Goal: Task Accomplishment & Management: Use online tool/utility

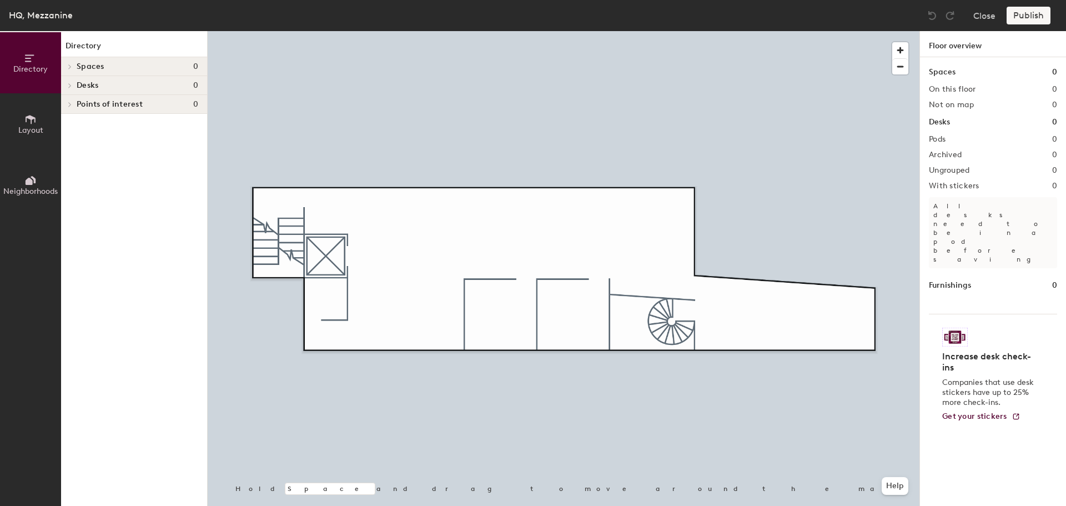
click at [72, 65] on icon at bounding box center [70, 67] width 4 height 6
click at [78, 60] on div "Spaces 0" at bounding box center [134, 66] width 146 height 19
click at [102, 90] on div "Desks 0" at bounding box center [134, 85] width 146 height 19
click at [102, 100] on span "Points of interest" at bounding box center [110, 104] width 66 height 9
click at [33, 129] on span "Layout" at bounding box center [30, 130] width 25 height 9
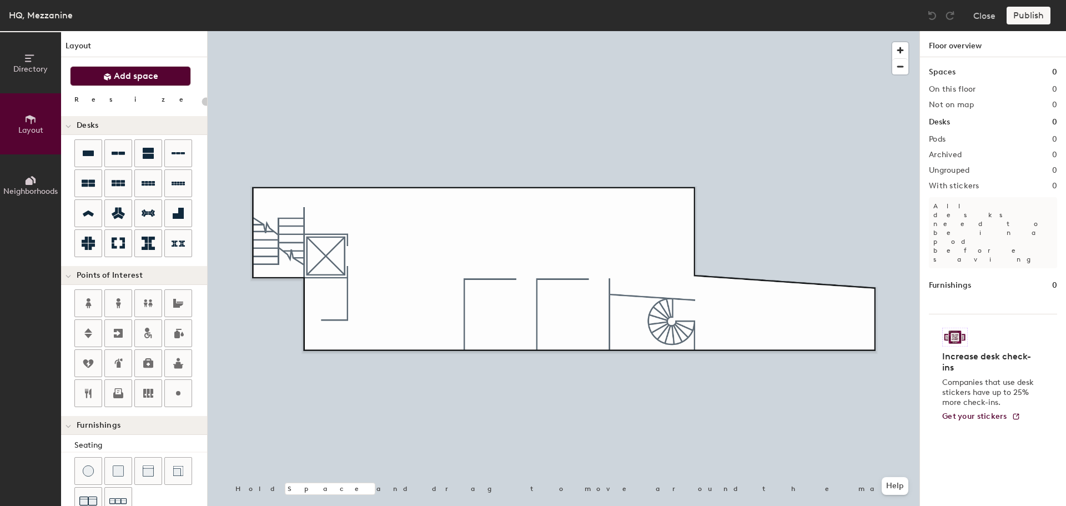
click at [129, 73] on span "Add space" at bounding box center [136, 76] width 44 height 11
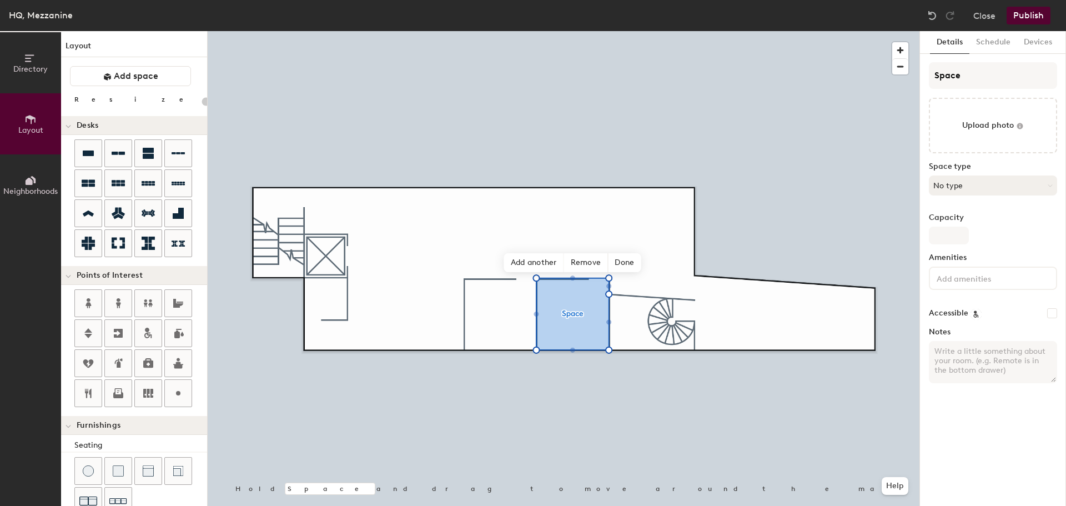
click at [968, 186] on button "No type" at bounding box center [993, 186] width 128 height 20
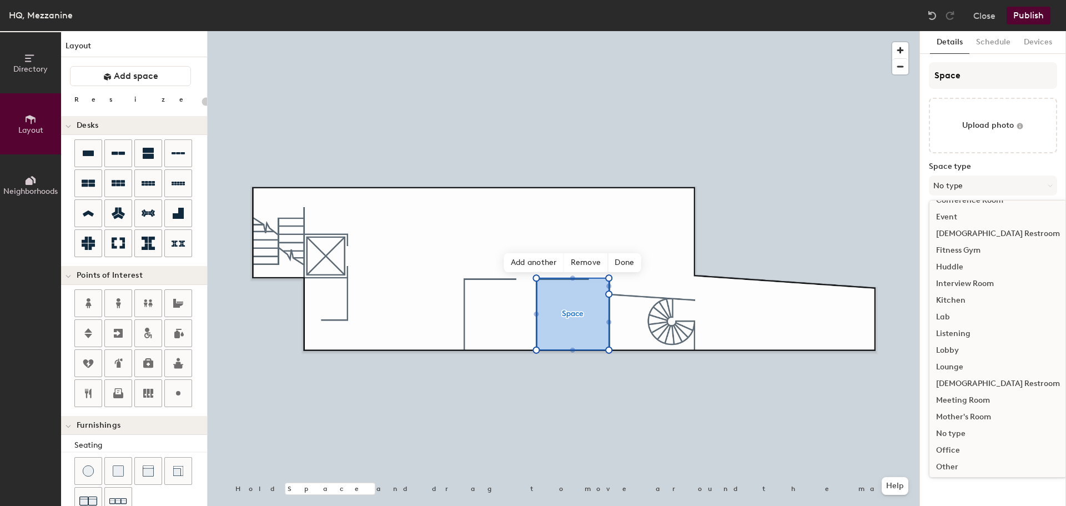
scroll to position [167, 0]
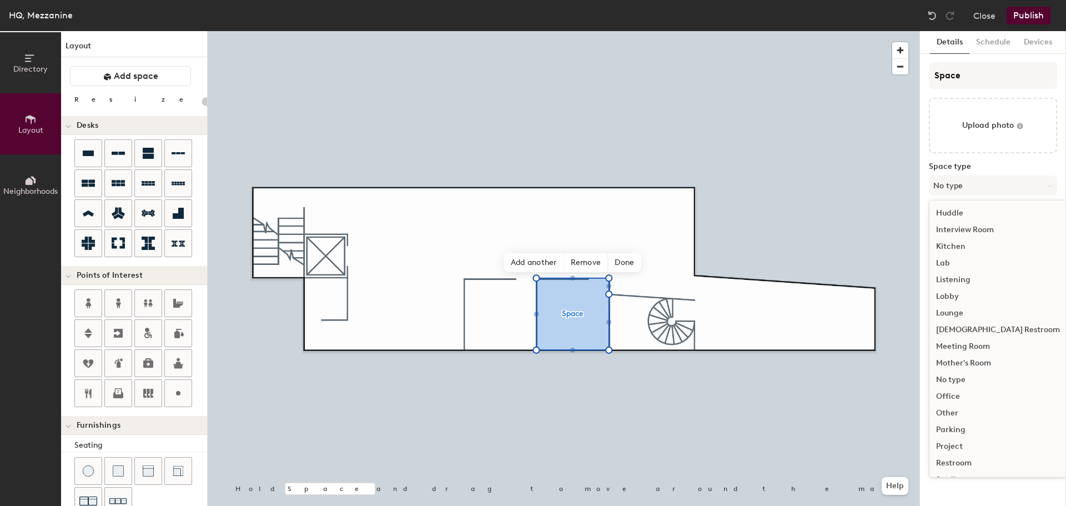
click at [959, 397] on div "Office" at bounding box center [998, 396] width 137 height 17
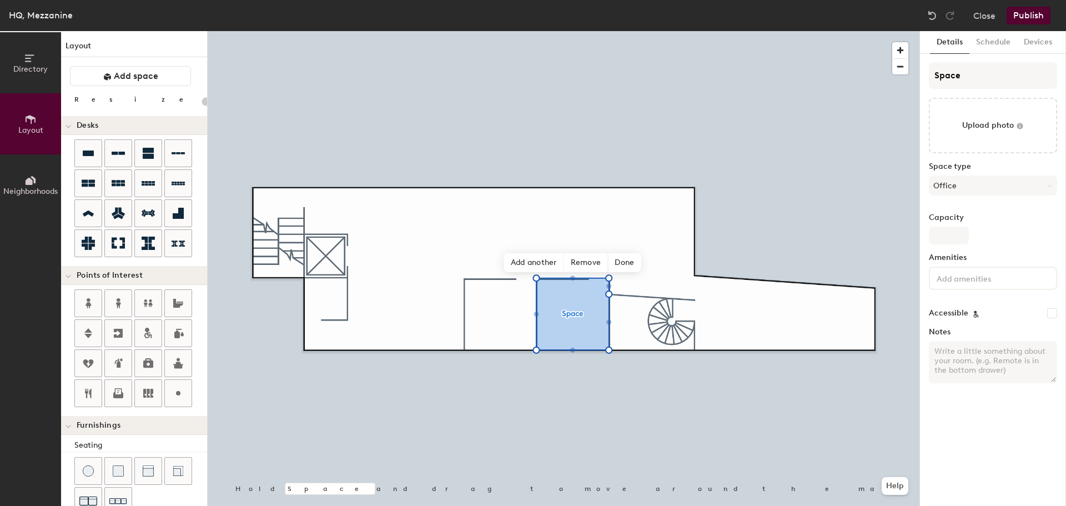
type input "20"
click at [948, 246] on div "Space Upload photo Space type Office Capacity Amenities Accessible Notes" at bounding box center [993, 227] width 128 height 330
click at [953, 234] on input "Capacity" at bounding box center [949, 236] width 40 height 18
type input "1"
type input "20"
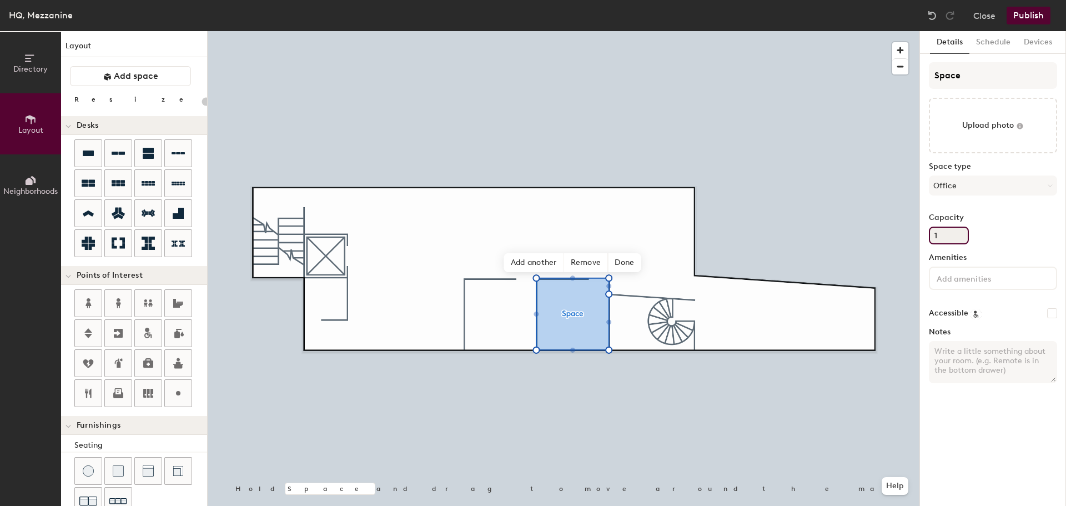
type input "1"
click at [968, 279] on input at bounding box center [985, 277] width 100 height 13
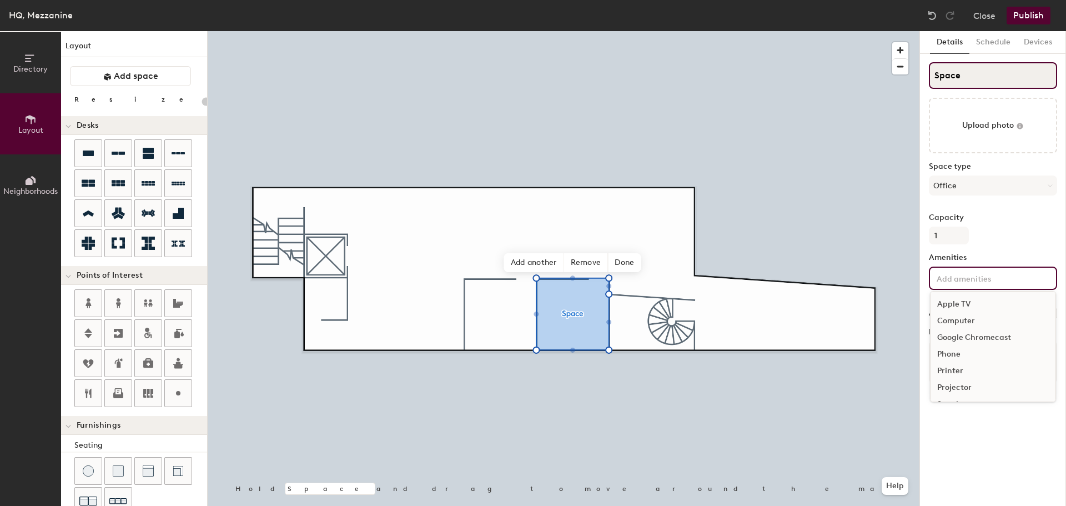
click at [963, 81] on input "Space" at bounding box center [993, 75] width 128 height 27
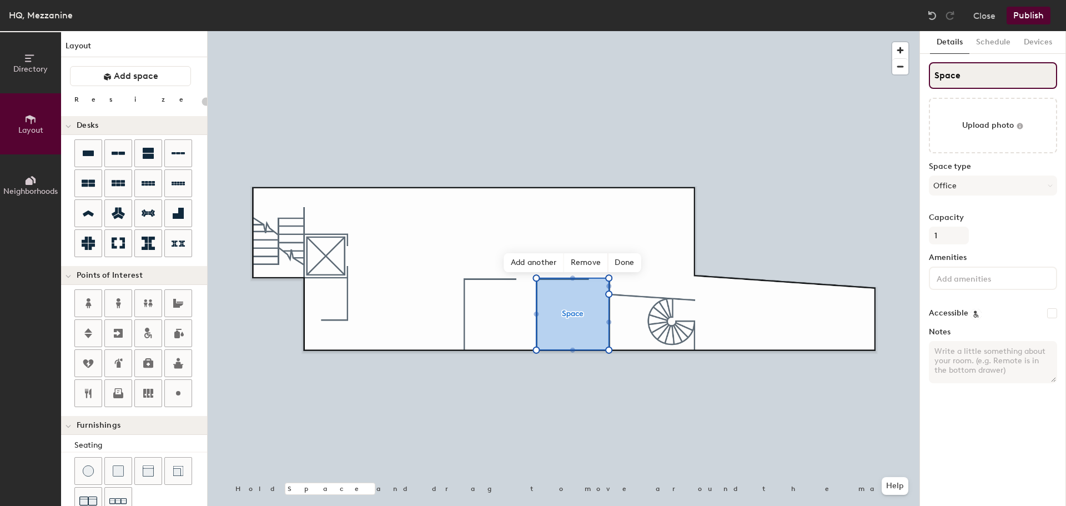
type input "Spac"
type input "20"
type input "S"
type input "20"
type input "S"
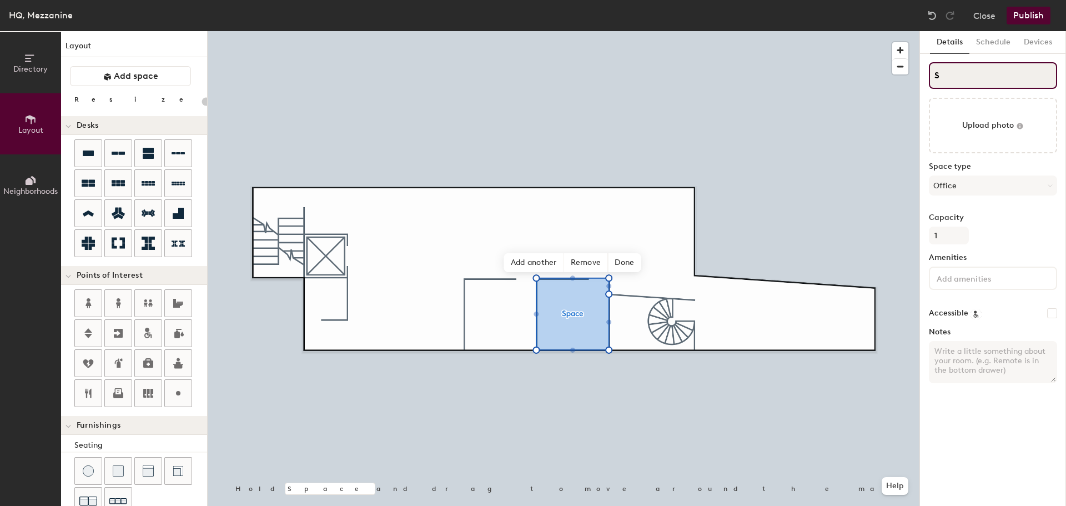
type input "20"
type input "SL"
type input "20"
type input "SLe"
type input "20"
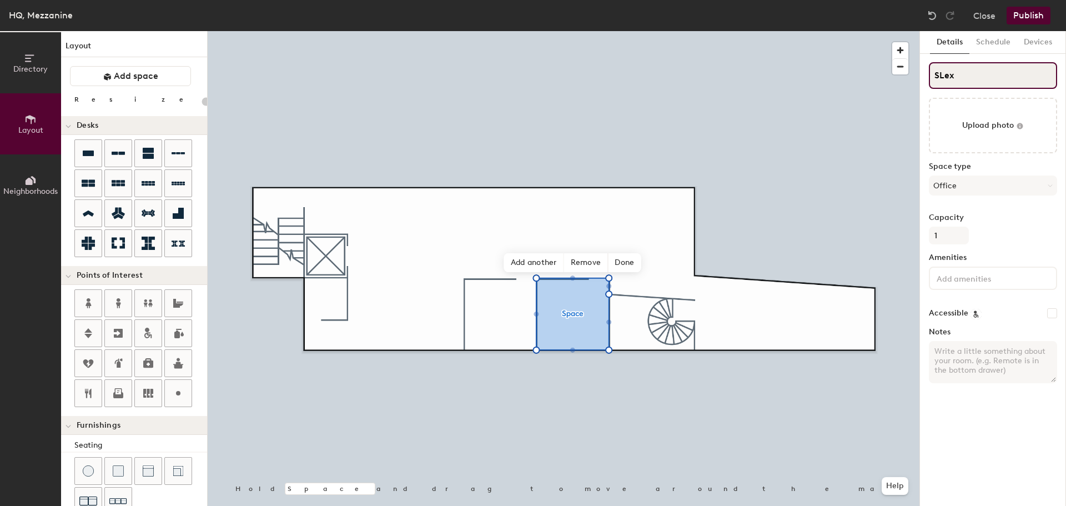
type input "SLexi"
type input "20"
type input "SLexi's"
type input "20"
type input "SLexi's"
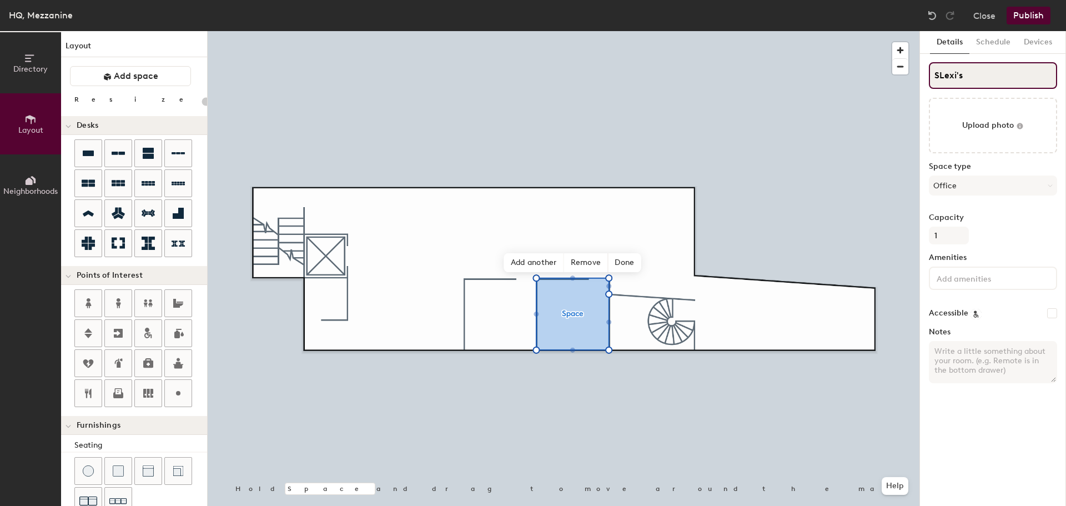
type input "20"
type input "SLexi's Off"
type input "20"
type input "SLexi's Offic"
type input "20"
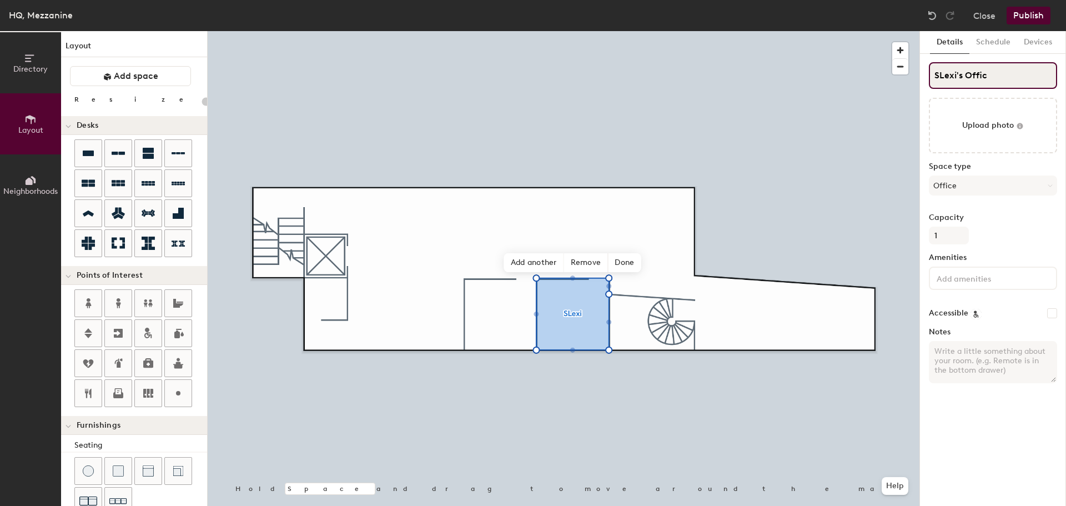
type input "SLexi's Office"
type input "20"
type input "Lexi's Office"
type input "20"
type input "Lexi's Office"
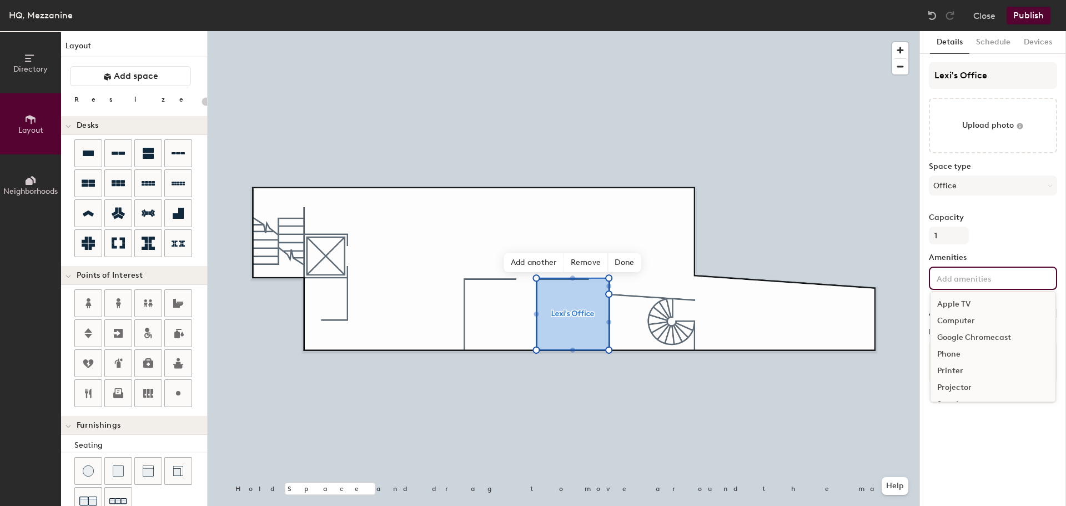
click at [1025, 285] on div "Apple TV Computer Google Chromecast Phone Printer Projector Speakers Television…" at bounding box center [993, 278] width 128 height 23
type input "prin"
click at [969, 304] on div "Printer" at bounding box center [993, 304] width 125 height 17
type input "20"
click at [988, 454] on div "Details Schedule Devices Lexi's Office Upload photo Space type Office Capacity …" at bounding box center [993, 268] width 146 height 475
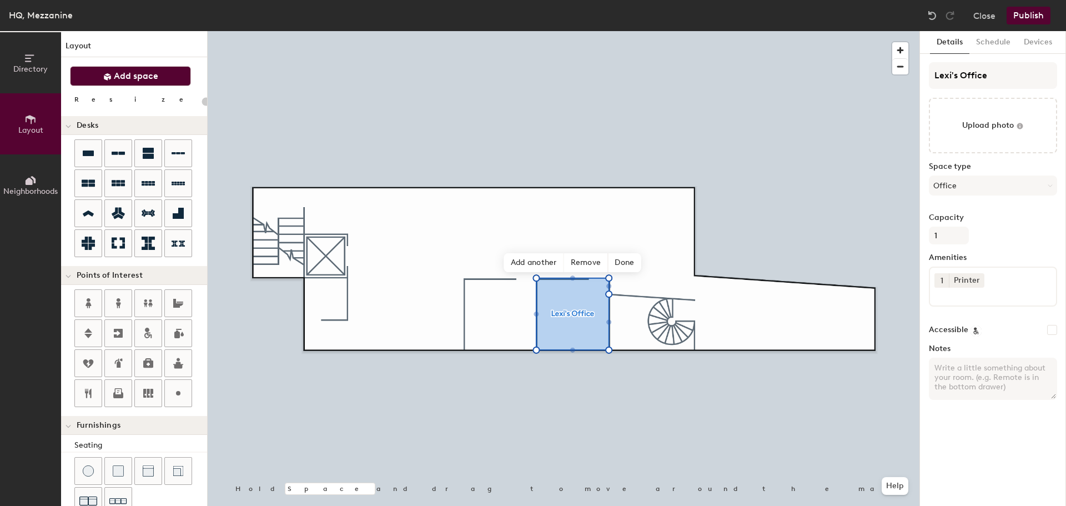
click at [131, 81] on span "Add space" at bounding box center [136, 76] width 44 height 11
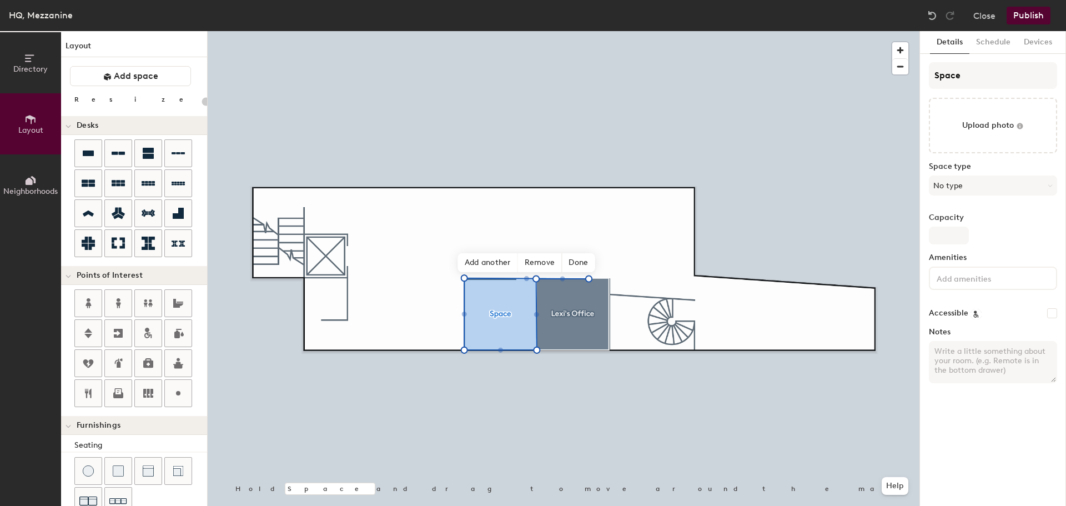
type input "20"
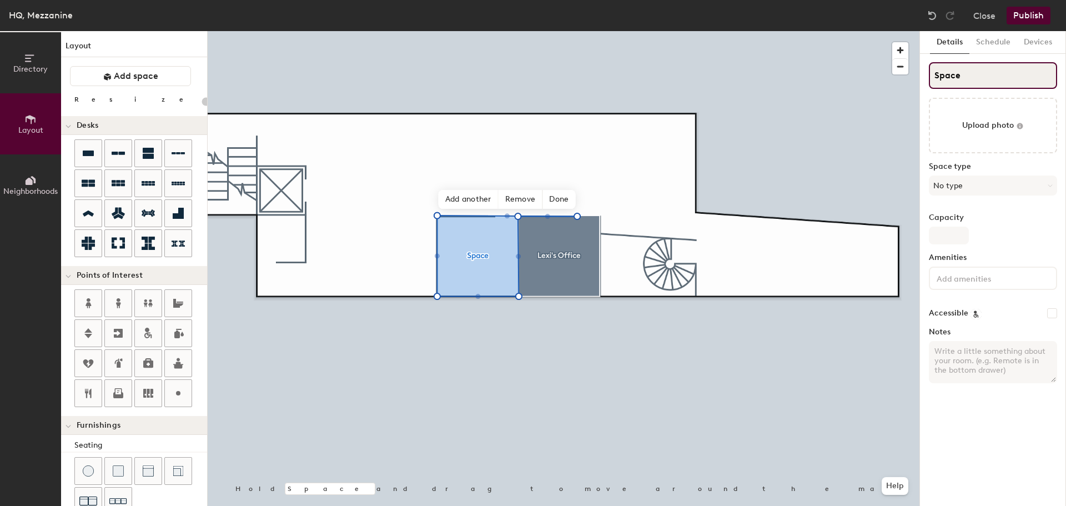
click at [981, 71] on input "Space" at bounding box center [993, 75] width 128 height 27
type input "S"
type input "20"
type input "S"
type input "20"
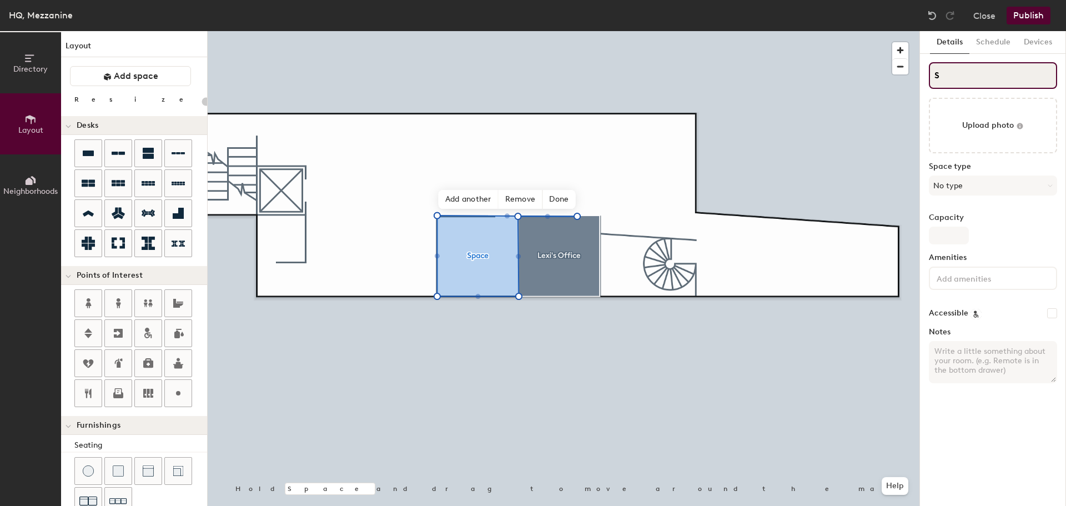
type input "SJ"
type input "20"
type input "SJenn"
type input "20"
type input "SJenni"
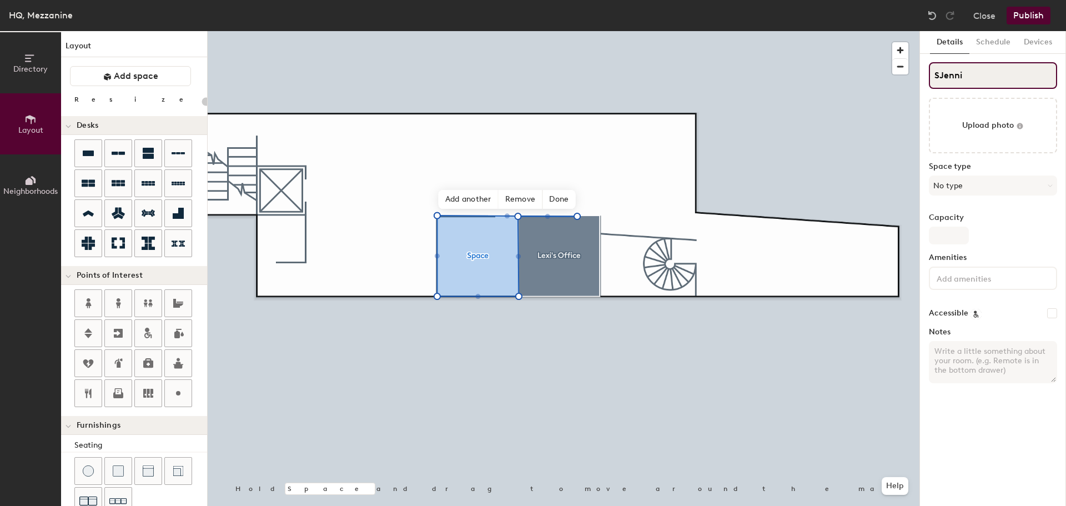
type input "20"
type input "SJennif"
type input "20"
type input "SJennifer"
type input "20"
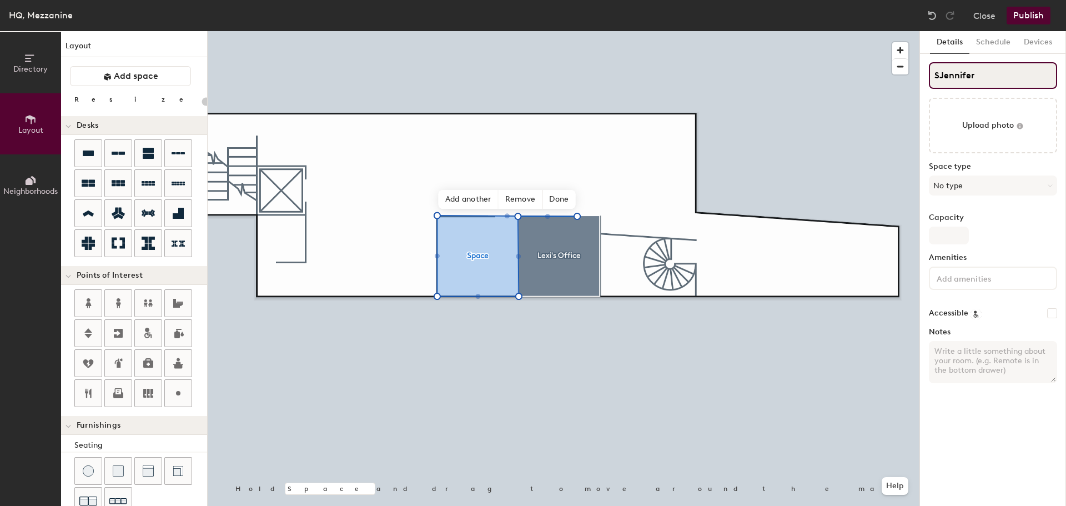
type input "SJennifer V"
type input "20"
type input "SJennifer V."
type input "20"
click at [942, 71] on input "SJennifer V." at bounding box center [993, 75] width 128 height 27
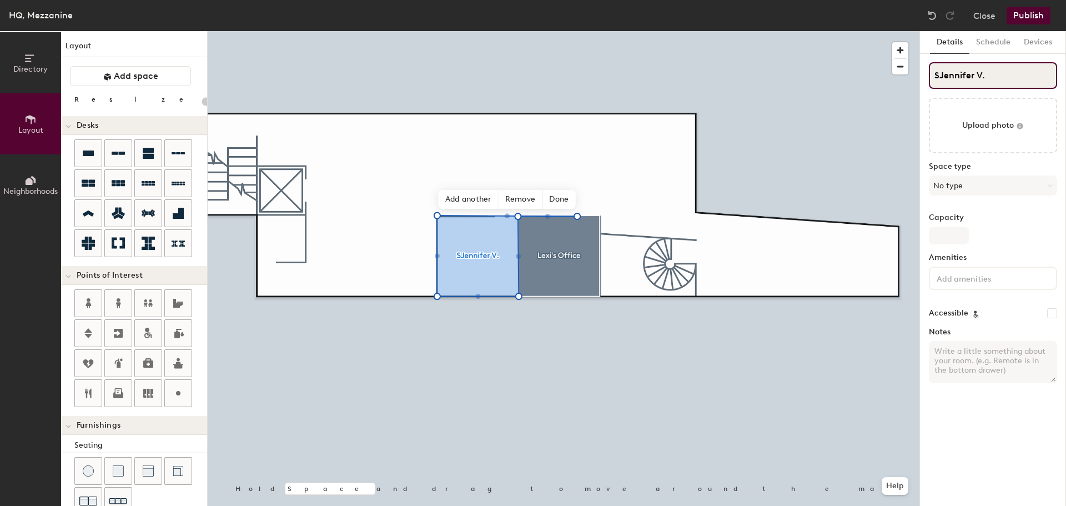
type input "[PERSON_NAME]"
type input "20"
type input "[PERSON_NAME]"
click at [953, 229] on input "Capacity" at bounding box center [949, 236] width 40 height 18
type input "1"
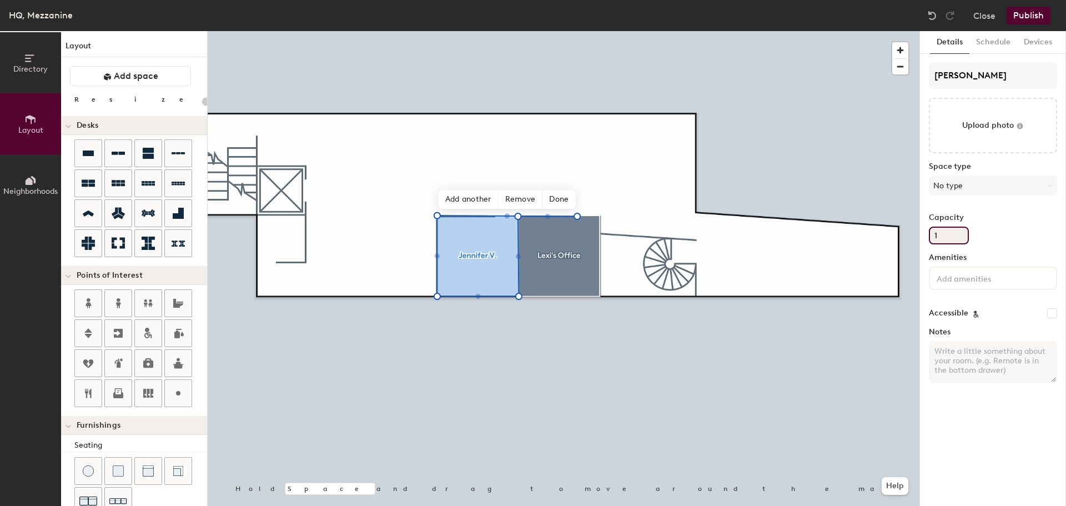
type input "20"
type input "1"
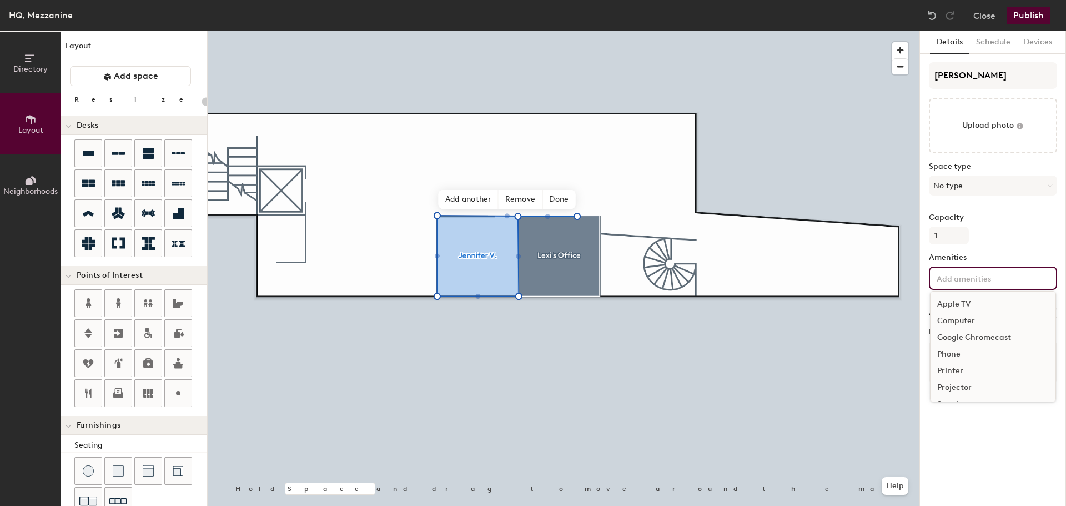
click at [967, 272] on input at bounding box center [985, 277] width 100 height 13
type input "20"
type input "pr"
click at [959, 301] on div "Printer" at bounding box center [993, 304] width 125 height 17
type input "20"
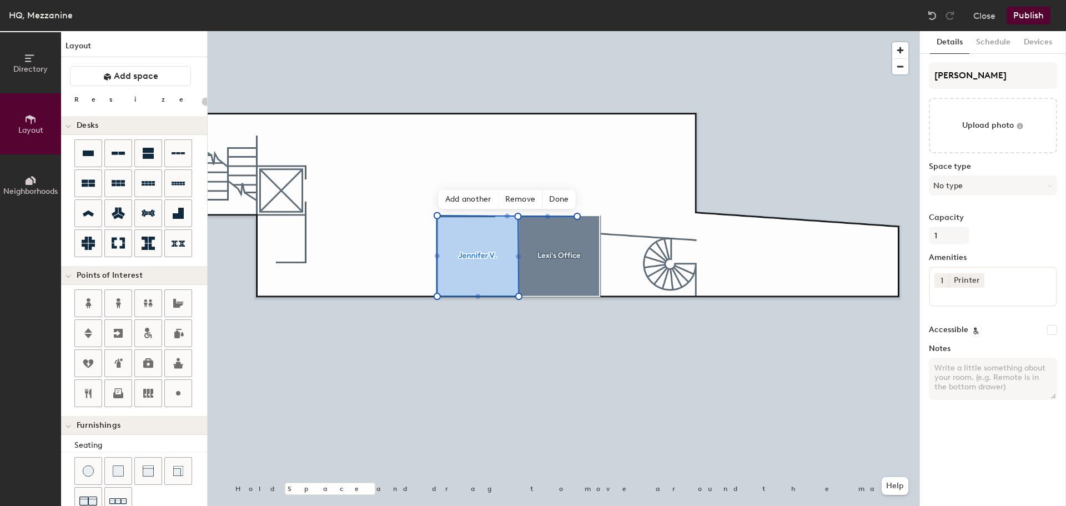
click at [1025, 233] on div "Capacity 1" at bounding box center [993, 228] width 128 height 31
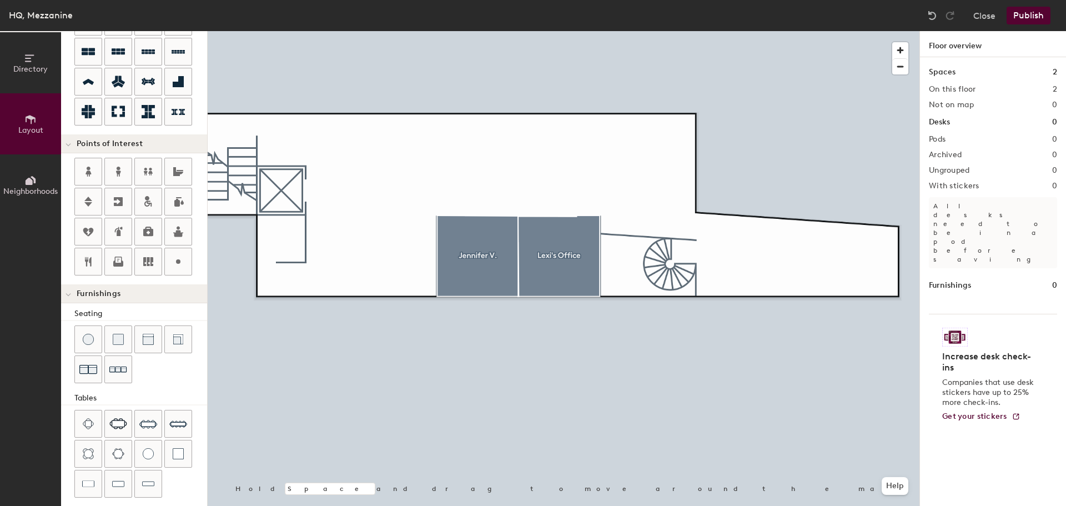
scroll to position [196, 0]
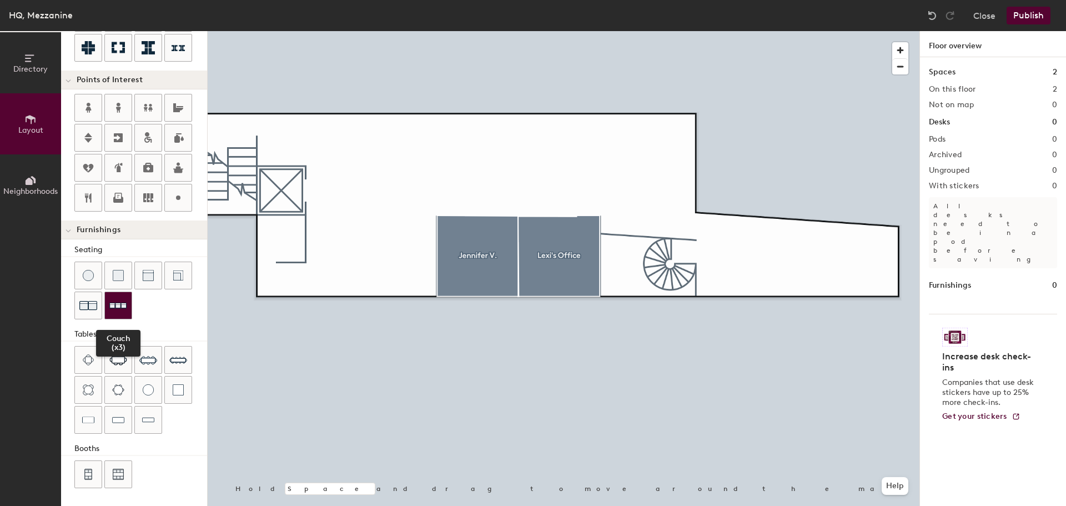
click at [121, 311] on img at bounding box center [118, 305] width 18 height 17
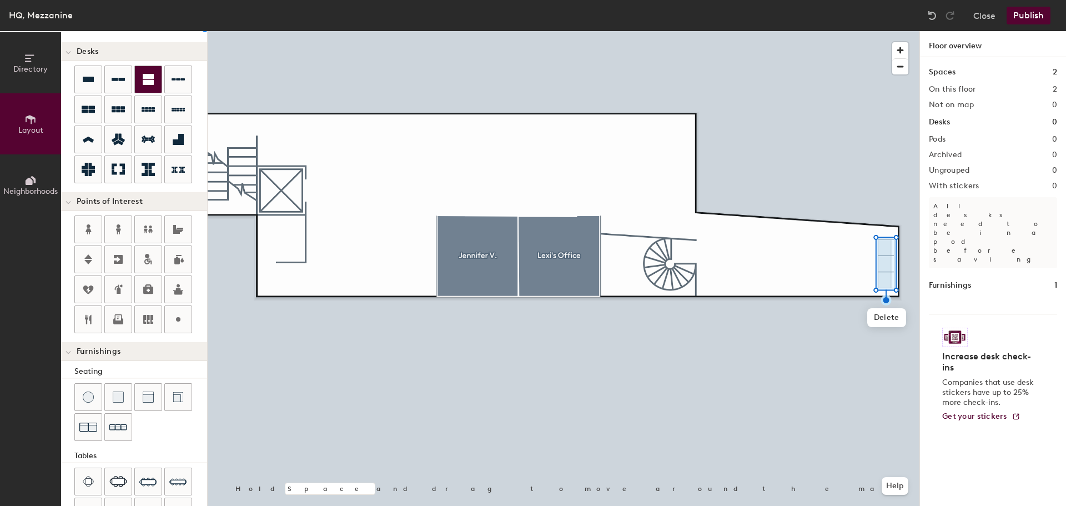
scroll to position [0, 0]
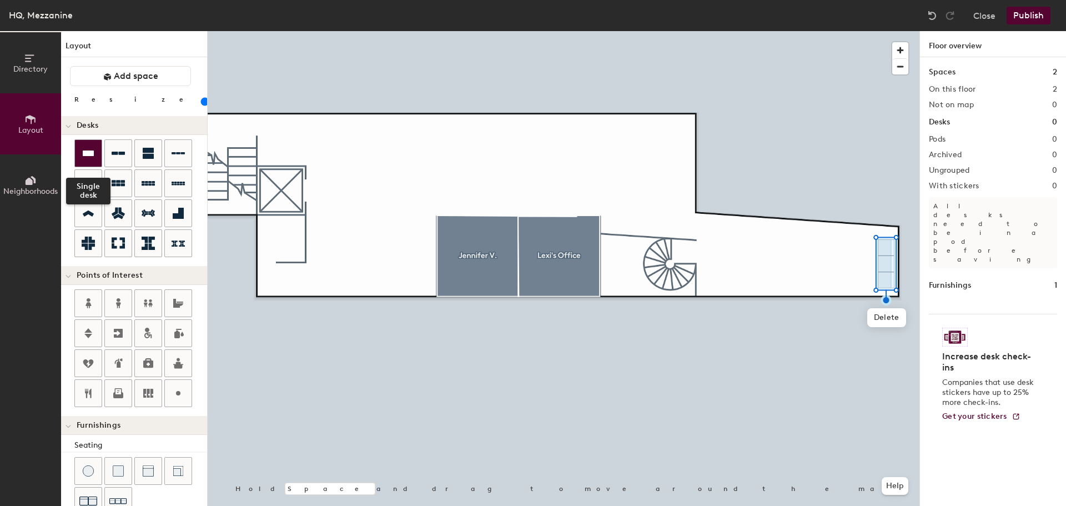
click at [94, 158] on icon at bounding box center [88, 153] width 13 height 13
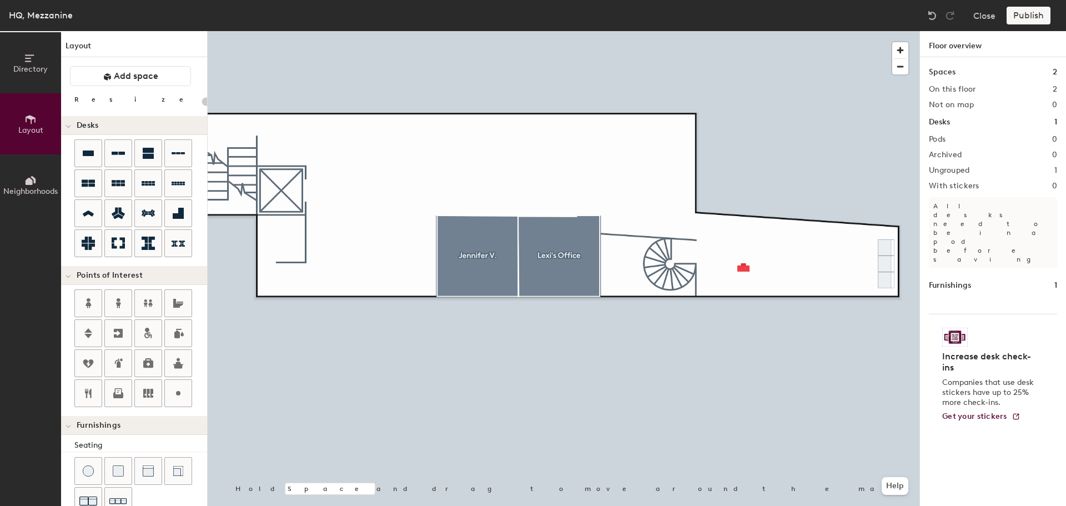
click at [744, 31] on div at bounding box center [564, 31] width 712 height 0
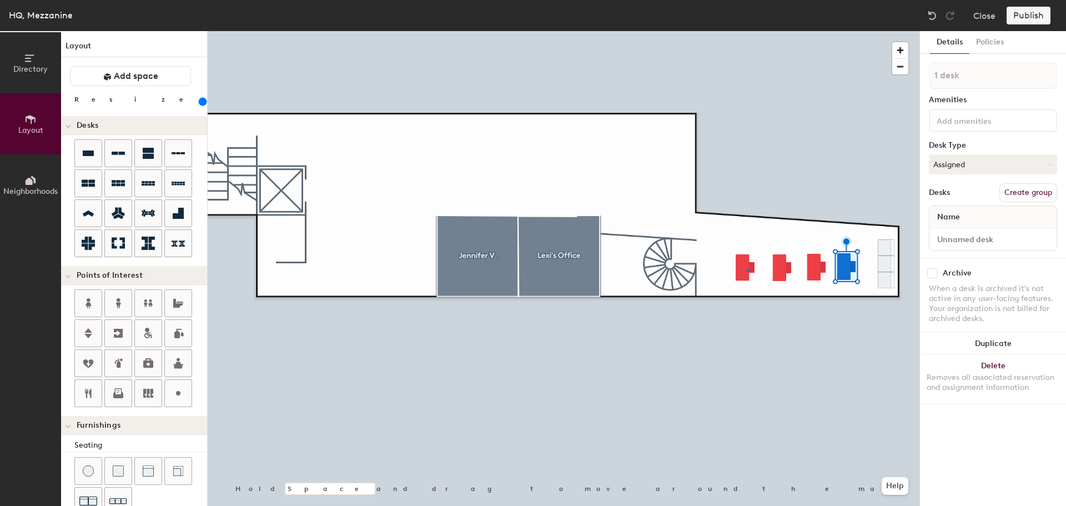
click at [747, 31] on div at bounding box center [564, 31] width 712 height 0
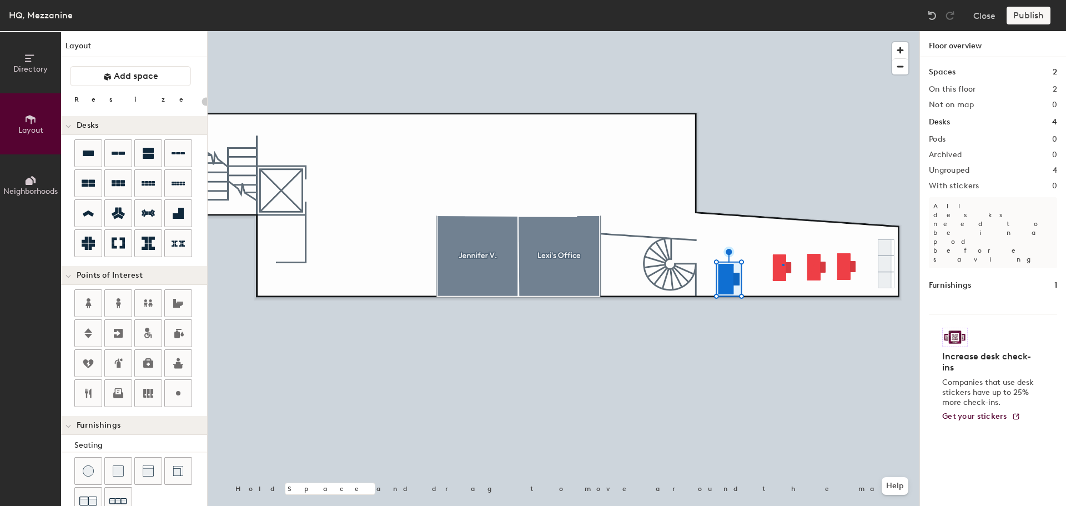
click at [783, 31] on div at bounding box center [564, 31] width 712 height 0
type input "260"
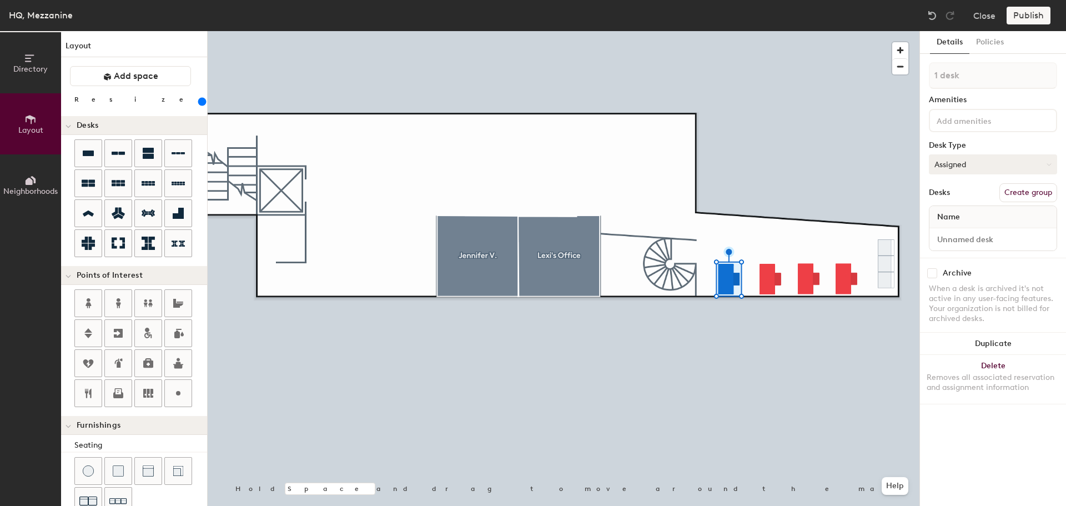
click at [980, 171] on button "Assigned" at bounding box center [993, 164] width 128 height 20
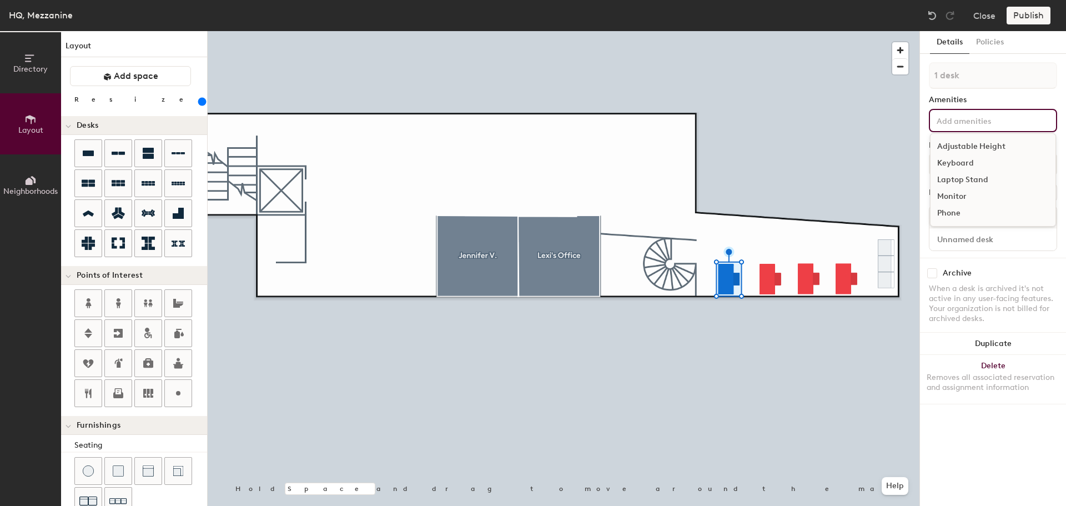
click at [974, 124] on input at bounding box center [985, 119] width 100 height 13
click at [976, 122] on input at bounding box center [985, 119] width 100 height 13
click at [952, 426] on div "Details Policies 1 desk Amenities Adjustable Height Keyboard Laptop Stand Monit…" at bounding box center [993, 268] width 146 height 475
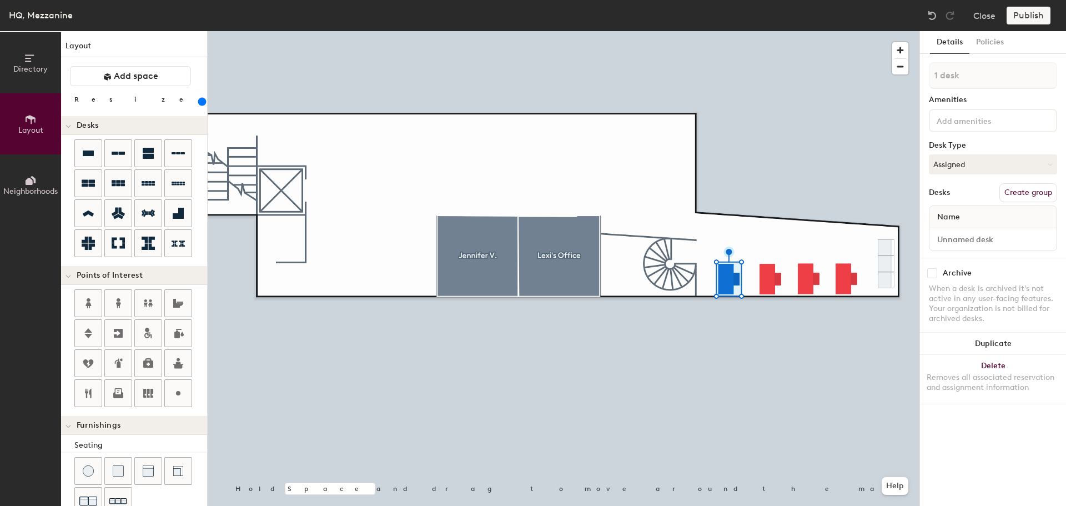
click at [968, 216] on div "Name" at bounding box center [993, 217] width 127 height 22
click at [977, 243] on input at bounding box center [993, 240] width 123 height 16
click at [992, 242] on input at bounding box center [993, 240] width 123 height 16
click at [991, 51] on button "Policies" at bounding box center [990, 42] width 41 height 23
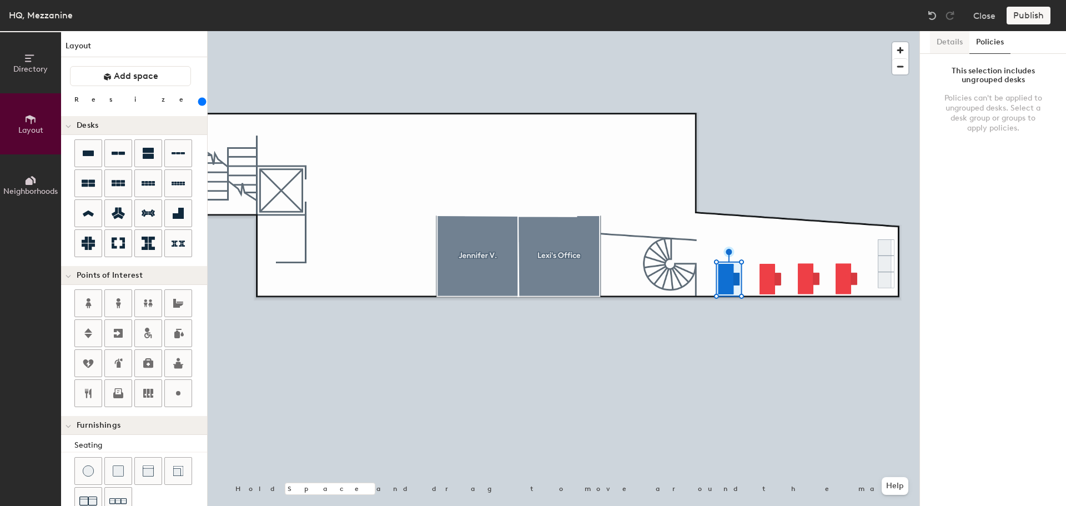
click at [958, 39] on button "Details" at bounding box center [949, 42] width 39 height 23
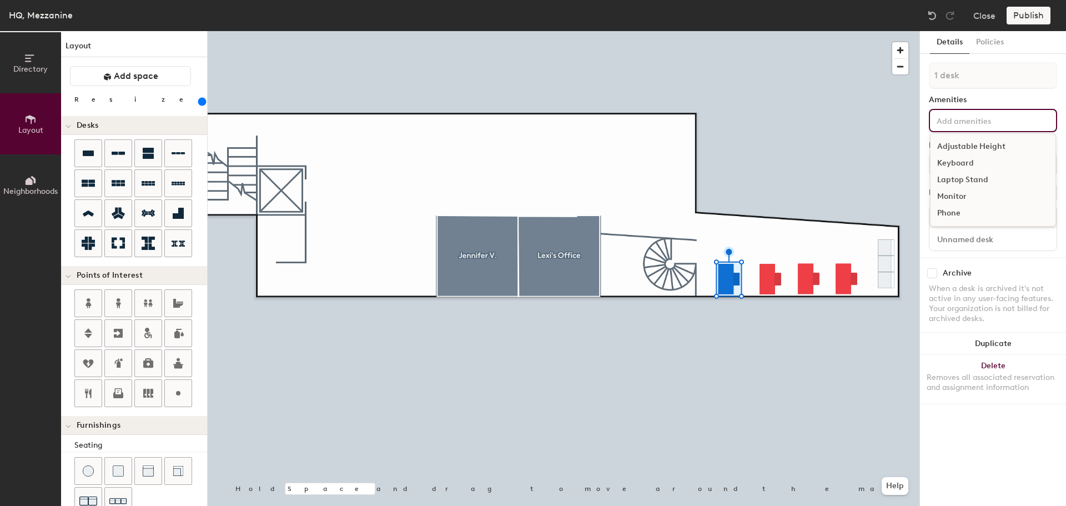
click at [988, 118] on input at bounding box center [985, 119] width 100 height 13
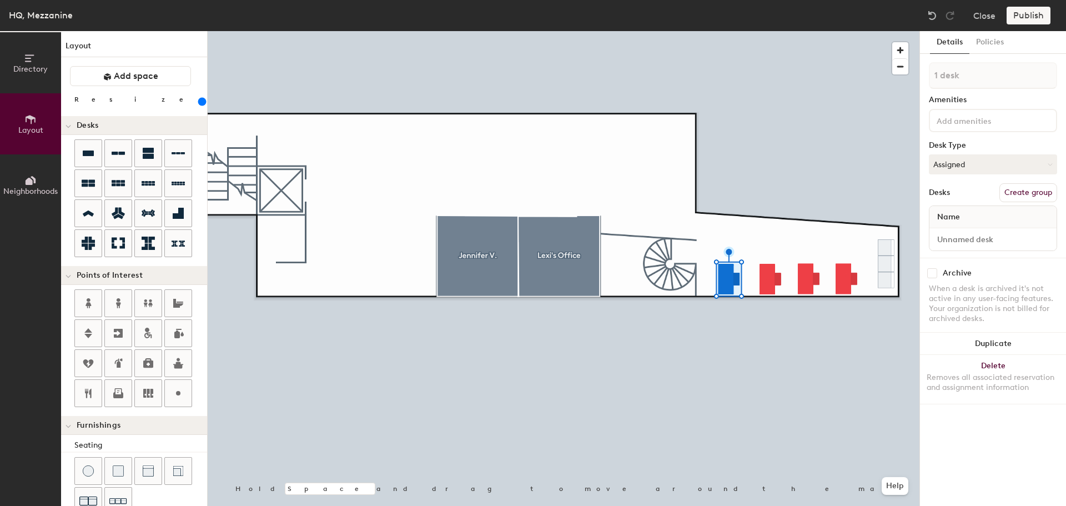
click at [989, 274] on div "Archive" at bounding box center [993, 273] width 128 height 10
click at [984, 237] on input at bounding box center [993, 240] width 123 height 16
click at [985, 206] on div "Name" at bounding box center [993, 217] width 127 height 22
click at [978, 218] on div "Name" at bounding box center [993, 217] width 127 height 22
click at [1019, 195] on button "Create group" at bounding box center [1029, 192] width 58 height 19
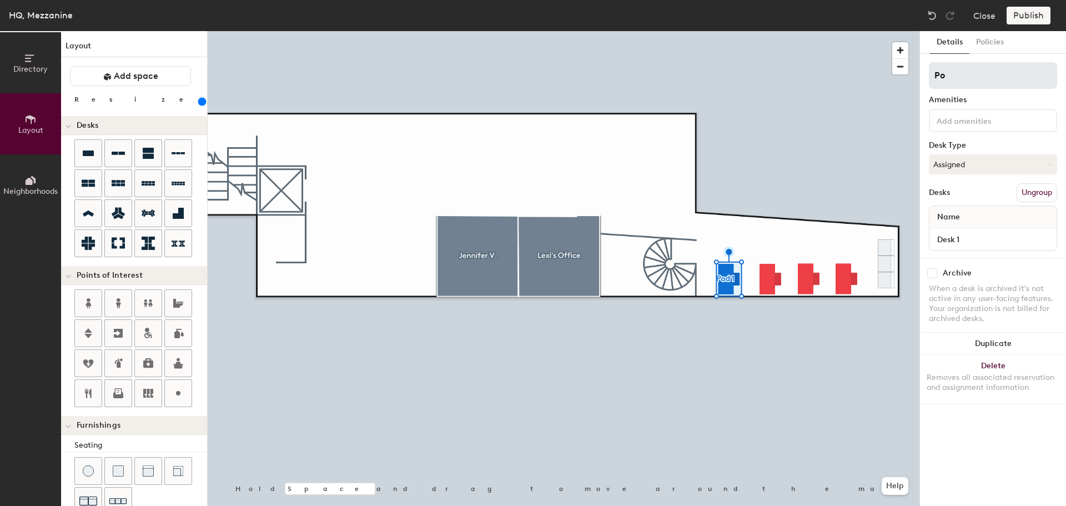
type input "P"
type input "[PERSON_NAME]"
click at [1031, 18] on div "Publish" at bounding box center [1032, 16] width 51 height 18
click at [1025, 193] on button "Create group" at bounding box center [1029, 192] width 58 height 19
type input "P"
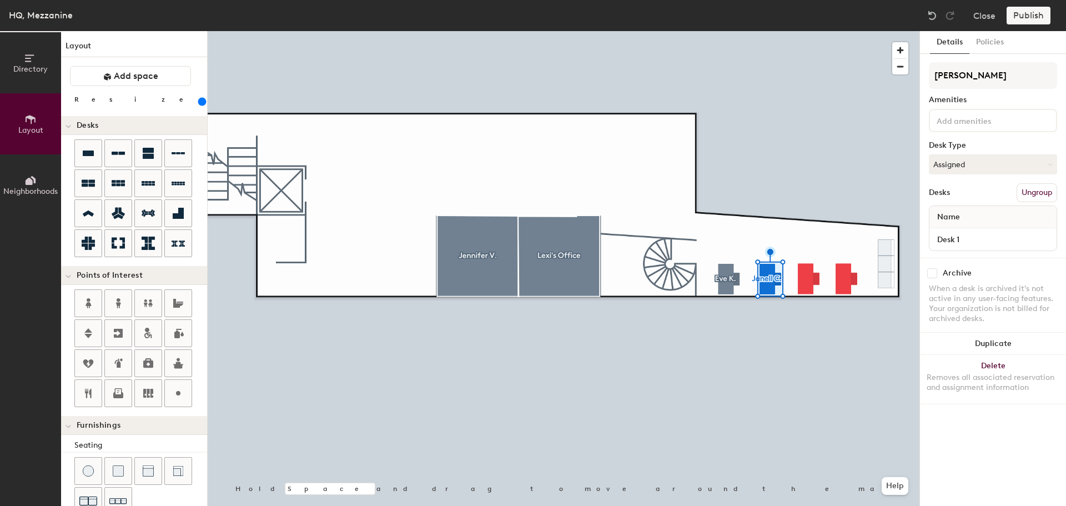
type input "[PERSON_NAME]"
click at [1024, 189] on button "Create group" at bounding box center [1029, 192] width 58 height 19
type input "P"
type input "S"
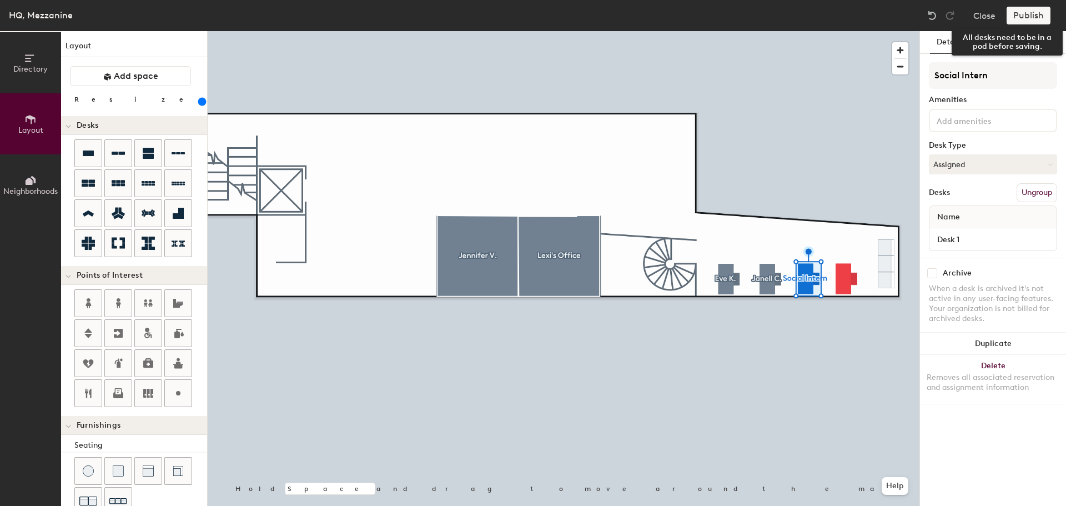
type input "Social Intern"
click at [1034, 19] on div "Publish" at bounding box center [1032, 16] width 51 height 18
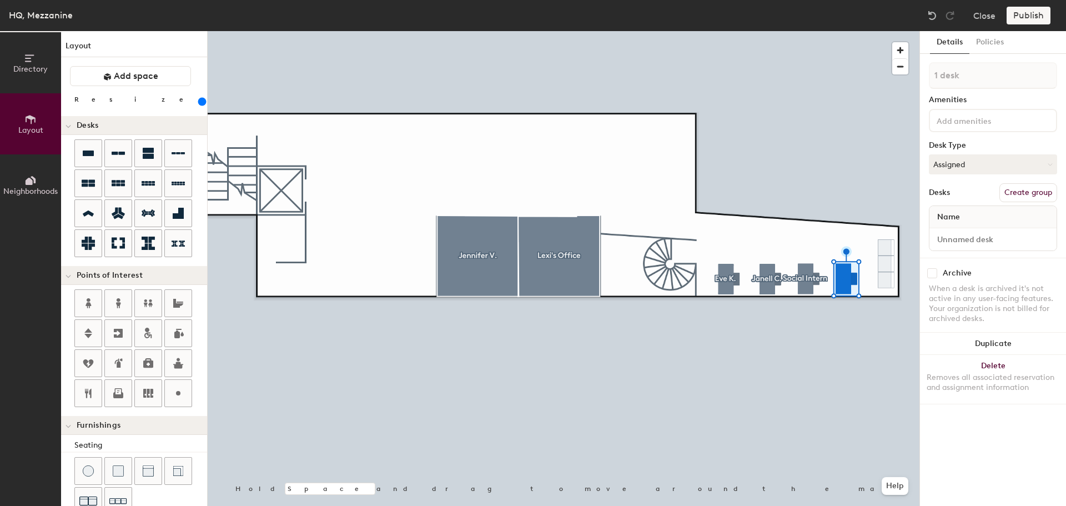
click at [1031, 193] on button "Create group" at bounding box center [1029, 192] width 58 height 19
type input "P"
type input "[PERSON_NAME]"
click at [1029, 21] on button "Publish" at bounding box center [1029, 16] width 44 height 18
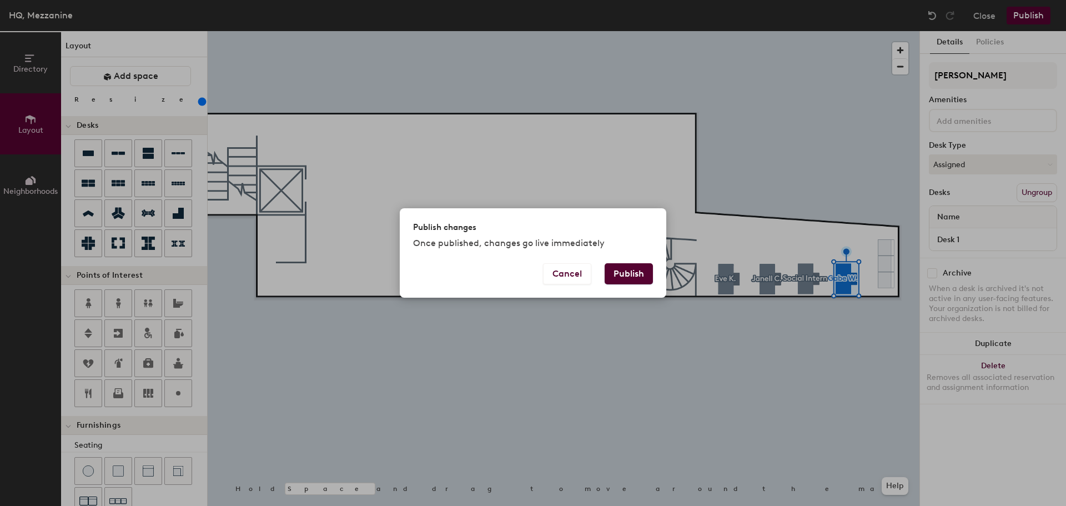
click at [637, 277] on button "Publish" at bounding box center [629, 273] width 48 height 21
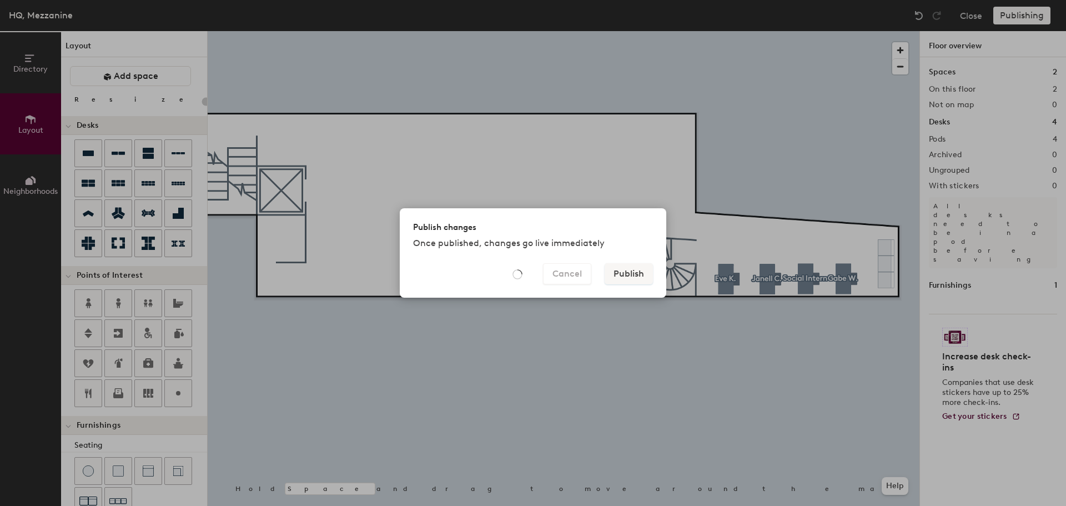
type input "20"
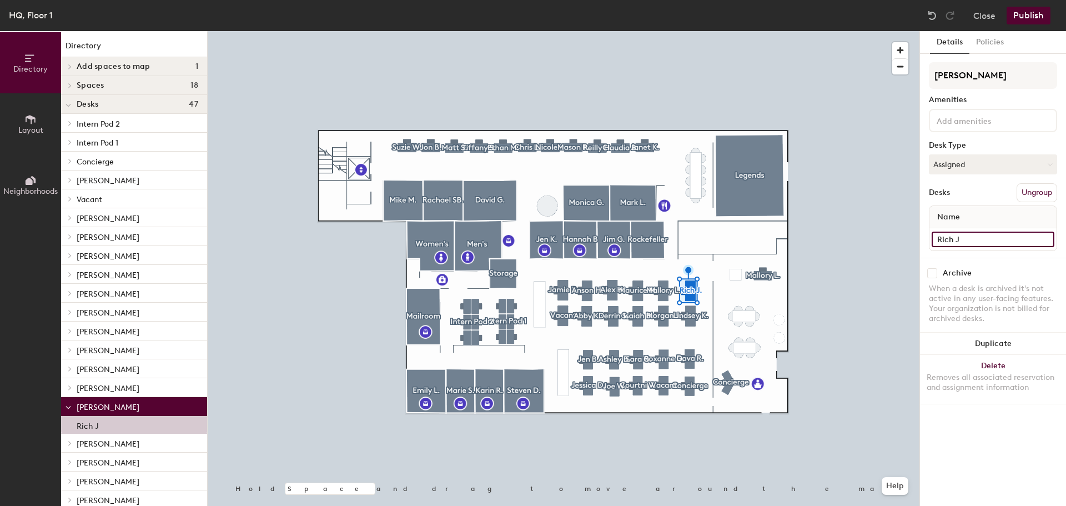
click at [971, 235] on input "Rich J" at bounding box center [993, 240] width 123 height 16
type input "Desk 1"
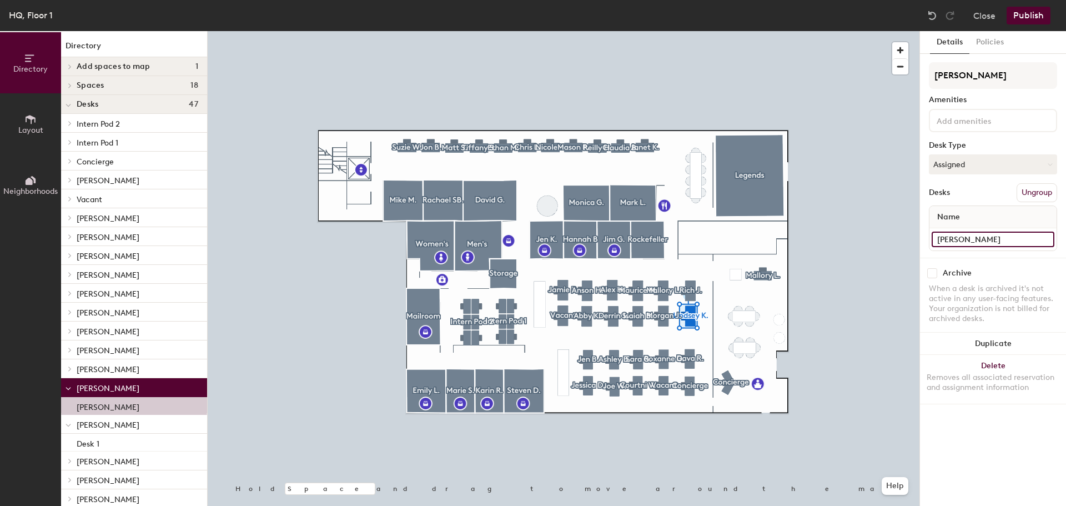
click at [988, 233] on input "Lindsey K." at bounding box center [993, 240] width 123 height 16
type input "Desk 1"
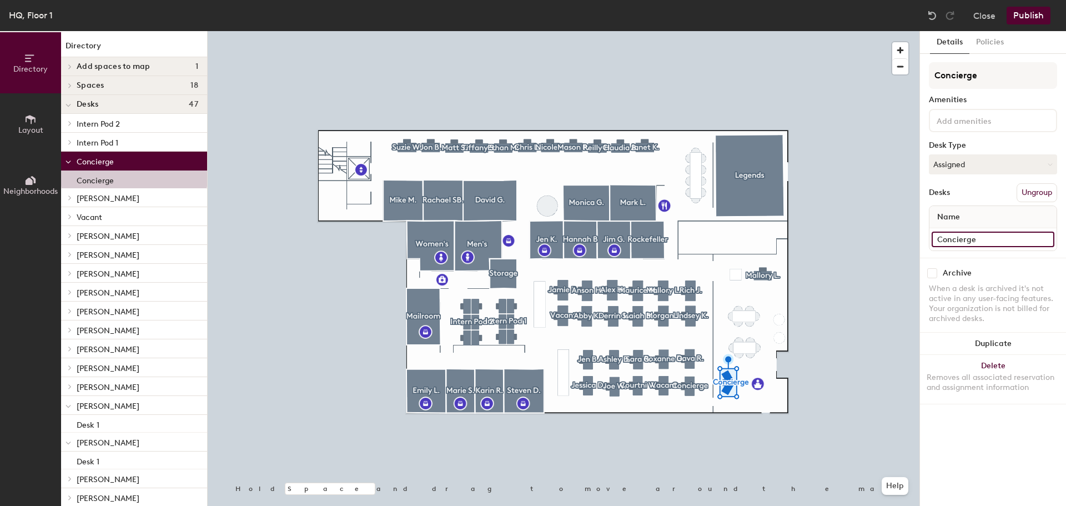
click at [989, 233] on input "Concierge" at bounding box center [993, 240] width 123 height 16
type input "Desk 1"
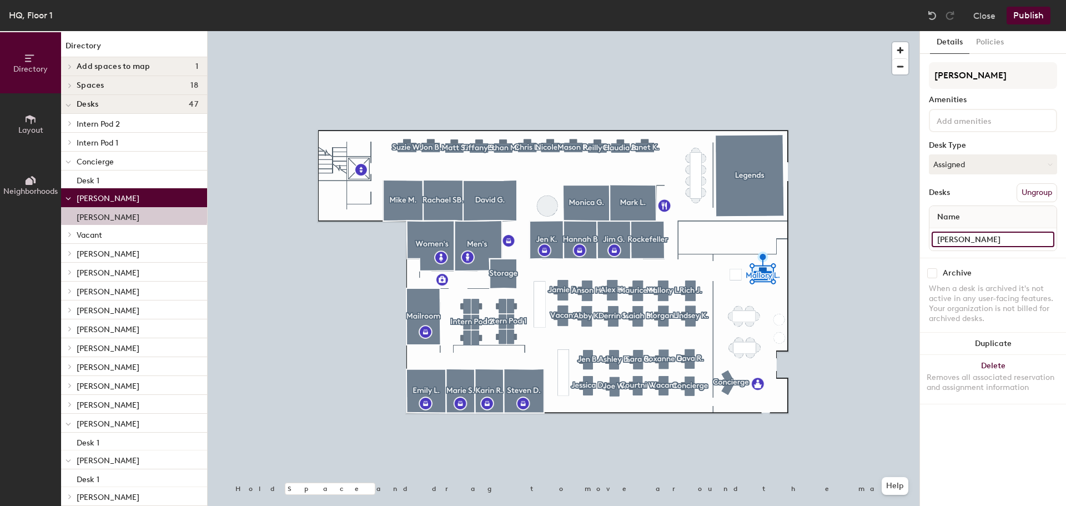
click at [989, 239] on input "Mallory L." at bounding box center [993, 240] width 123 height 16
type input "Desk 1"
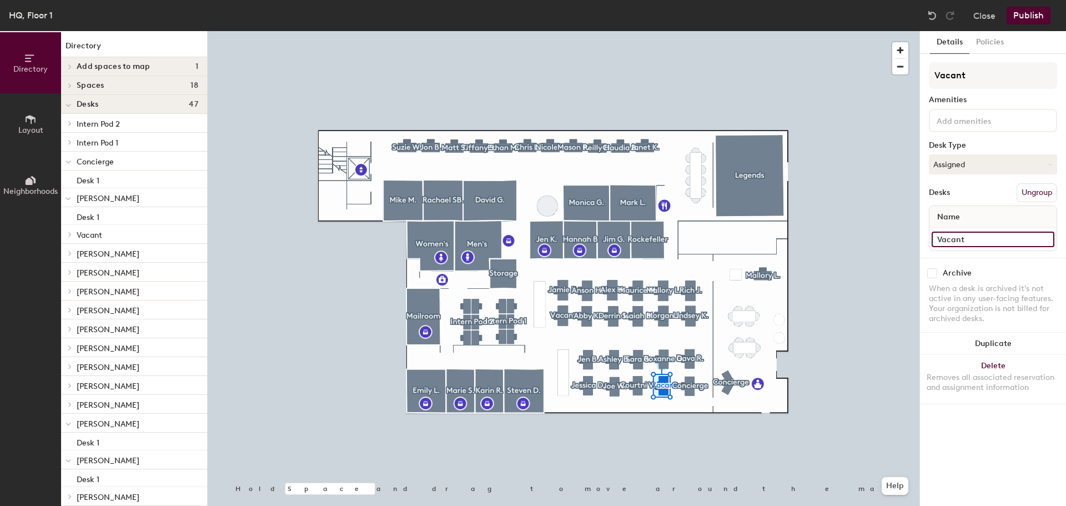
click at [986, 239] on input "Vacant" at bounding box center [993, 240] width 123 height 16
type input "d"
type input "Desk 1"
click at [985, 231] on div "Courtni V." at bounding box center [993, 239] width 127 height 22
click at [969, 241] on input "Courtni V." at bounding box center [993, 240] width 123 height 16
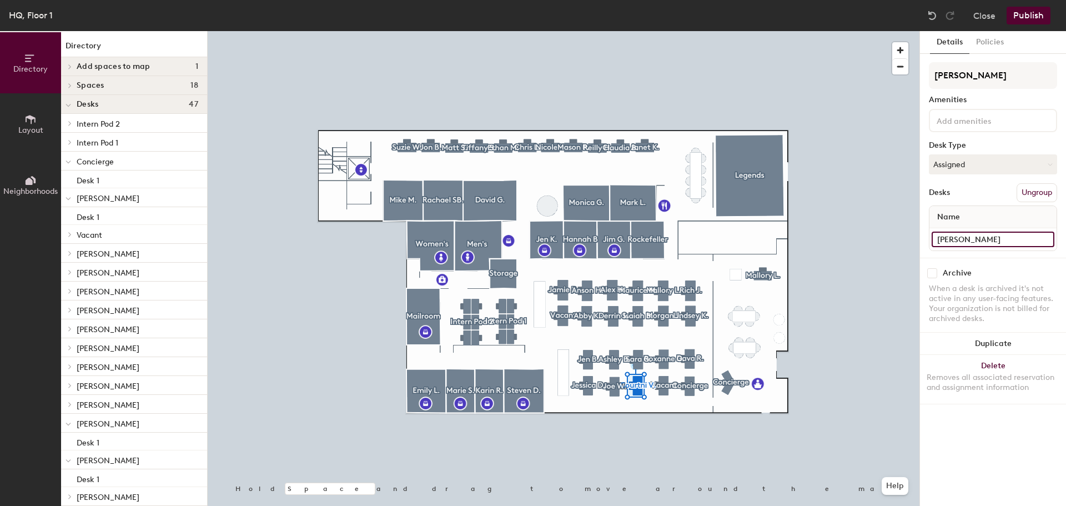
paste input "Desk 1"
type input "Desk 1"
click at [969, 240] on input "Joe W." at bounding box center [993, 240] width 123 height 16
paste input "Desk 1"
type input "Desk 1"
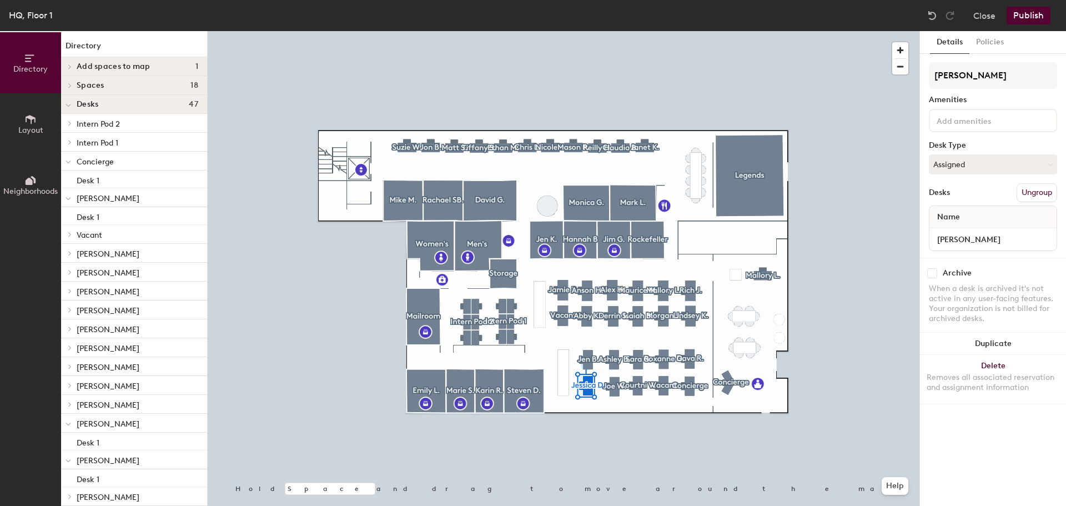
click at [984, 249] on div "Jessica D." at bounding box center [993, 239] width 127 height 22
click at [986, 241] on input "Jessica D." at bounding box center [993, 240] width 123 height 16
paste input "Desk 1"
type input "Desk 1"
click at [989, 240] on input "Dava R." at bounding box center [993, 240] width 123 height 16
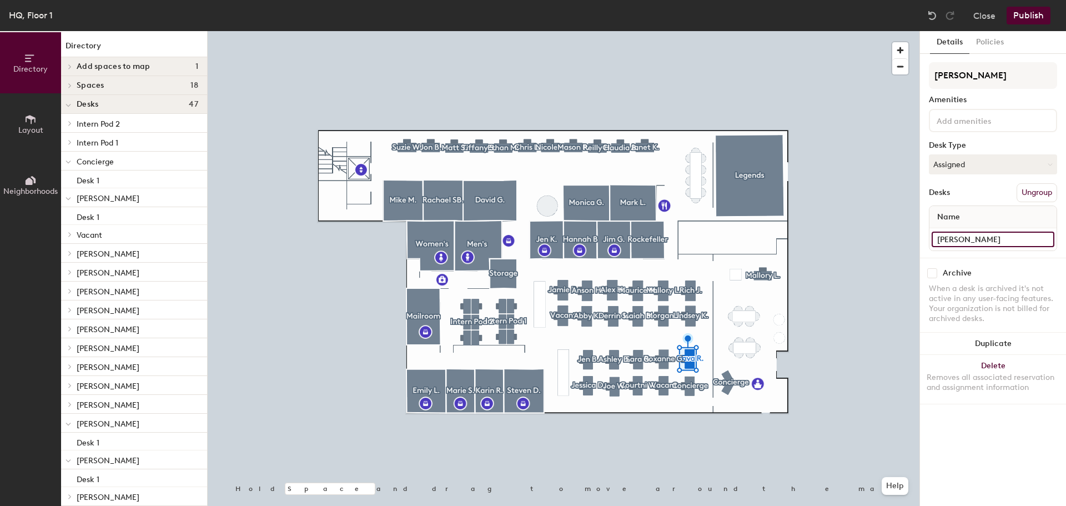
paste input "esk 1"
type input "Desk 1"
click at [995, 239] on input "Roxanne G." at bounding box center [993, 240] width 123 height 16
paste input "Desk 1"
type input "Desk 1"
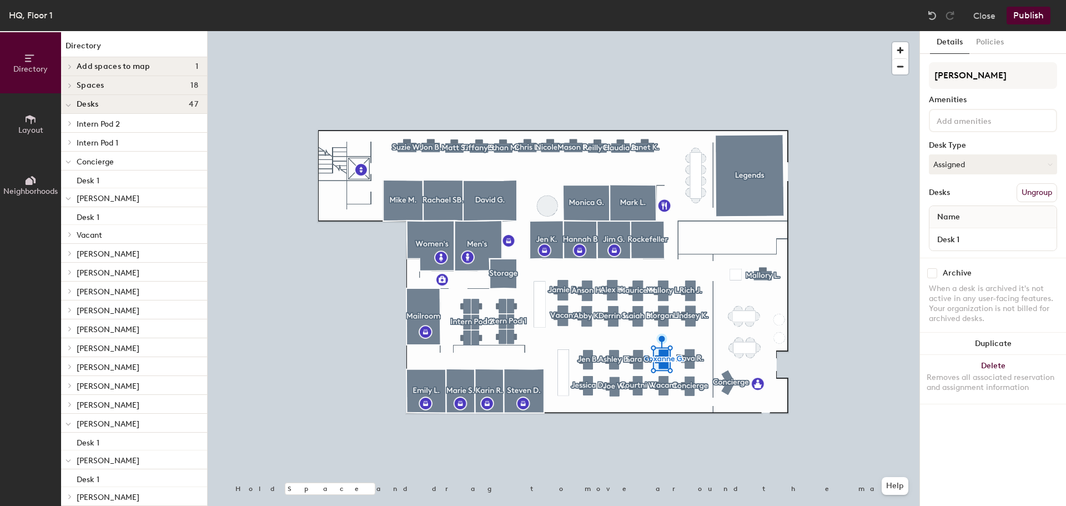
click at [638, 31] on div at bounding box center [564, 31] width 712 height 0
click at [972, 241] on input "Sara G." at bounding box center [993, 240] width 123 height 16
paste input "Desk 1"
type input "Desk 1"
click at [994, 239] on input "Ashley B." at bounding box center [993, 240] width 123 height 16
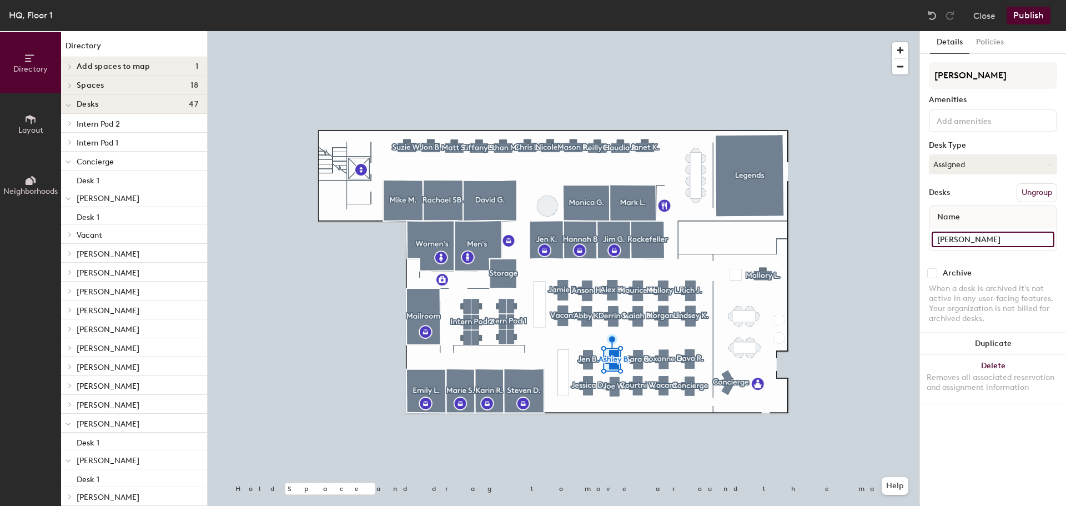
paste input "Desk 1"
type input "Desk 1"
click at [1006, 232] on input "Desk 1" at bounding box center [993, 240] width 123 height 16
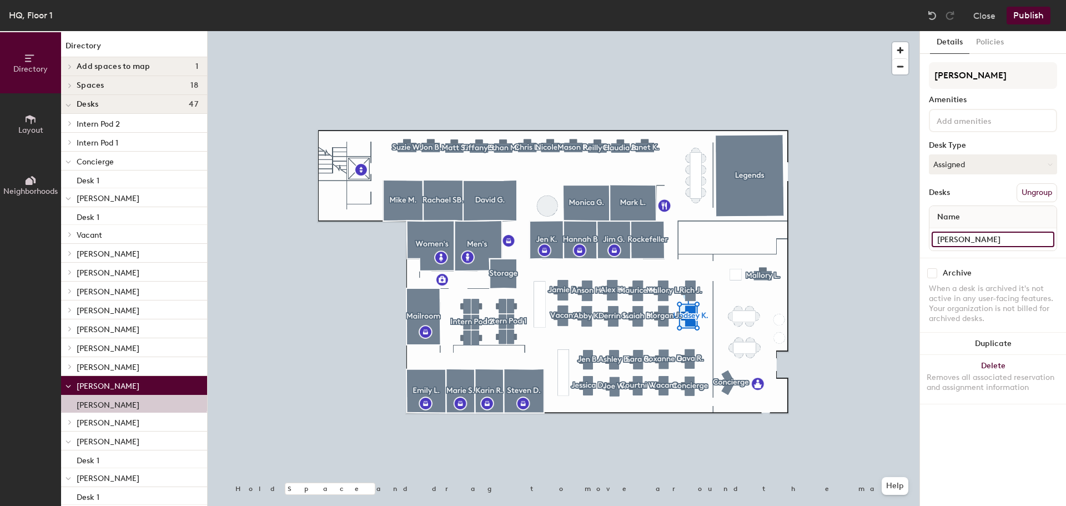
click at [1005, 238] on input "Morgan J." at bounding box center [993, 240] width 123 height 16
paste input "Desk 1"
type input "Desk 1"
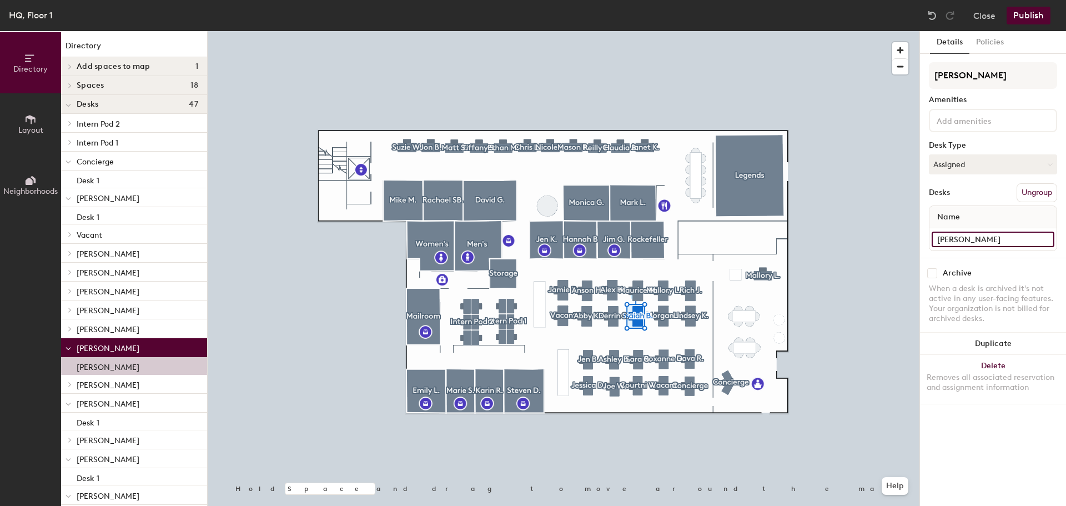
click at [991, 236] on input "Isaiah B." at bounding box center [993, 240] width 123 height 16
paste input "Desk 1"
type input "Desk 1"
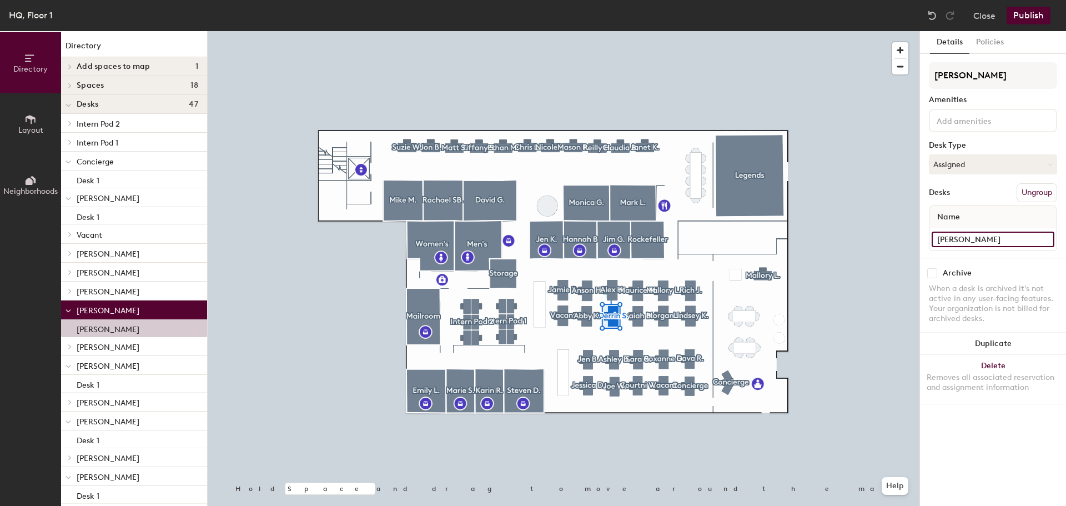
click at [1001, 243] on input "Derrin S." at bounding box center [993, 240] width 123 height 16
paste input "sk 1"
type input "Desk 1"
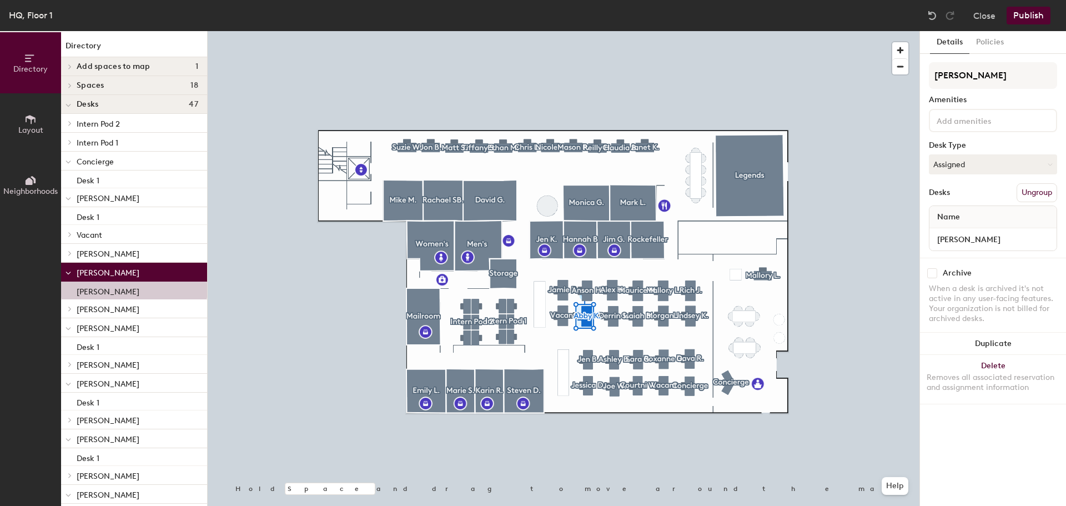
click at [979, 249] on div "Abby K." at bounding box center [993, 239] width 127 height 22
click at [980, 247] on div "Abby K." at bounding box center [993, 239] width 127 height 22
click at [983, 242] on input "Abby K." at bounding box center [993, 240] width 123 height 16
paste input "Desk 1"
type input "Desk 1"
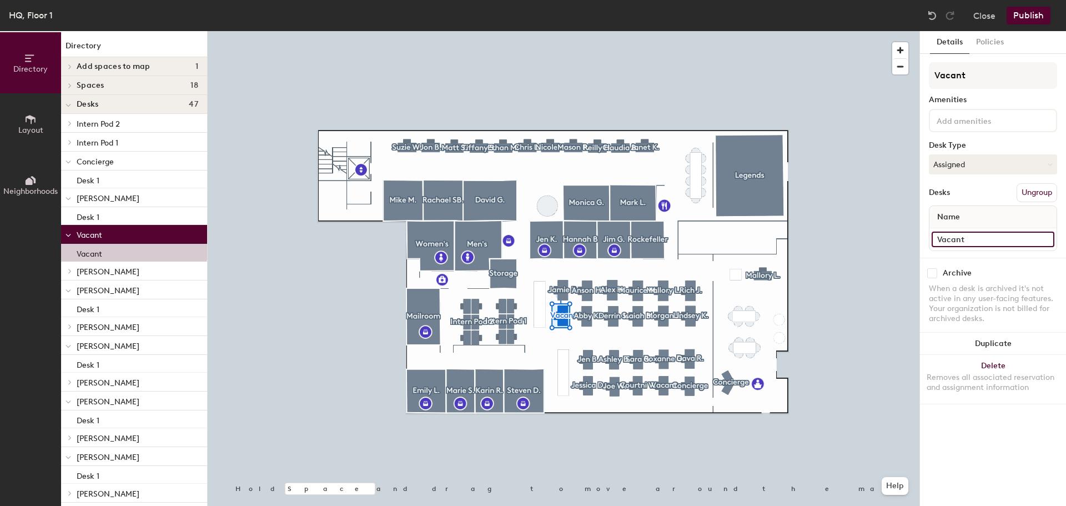
click at [985, 234] on input "Vacant" at bounding box center [993, 240] width 123 height 16
paste input "Desk 1"
type input "Desk 1"
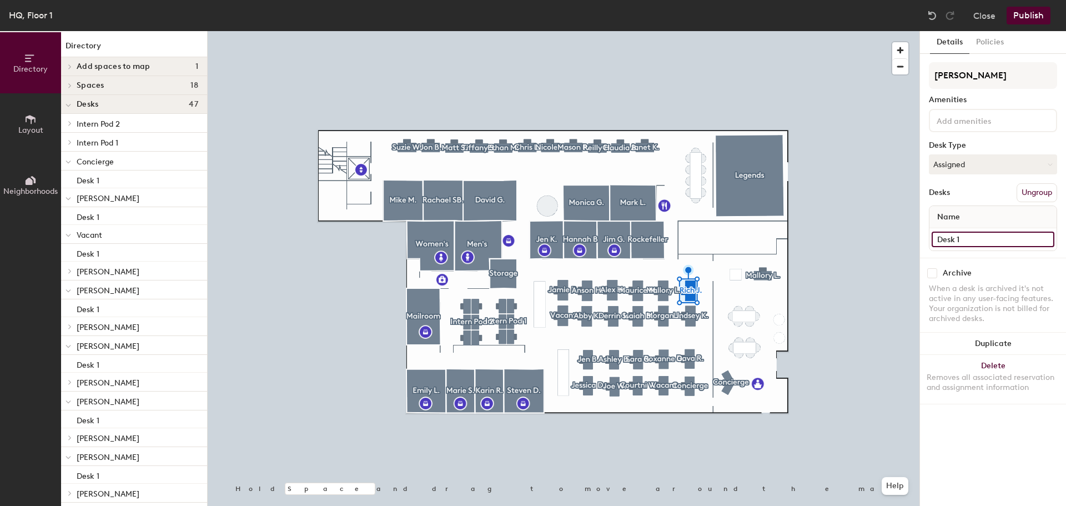
click at [1007, 237] on input "Desk 1" at bounding box center [993, 240] width 123 height 16
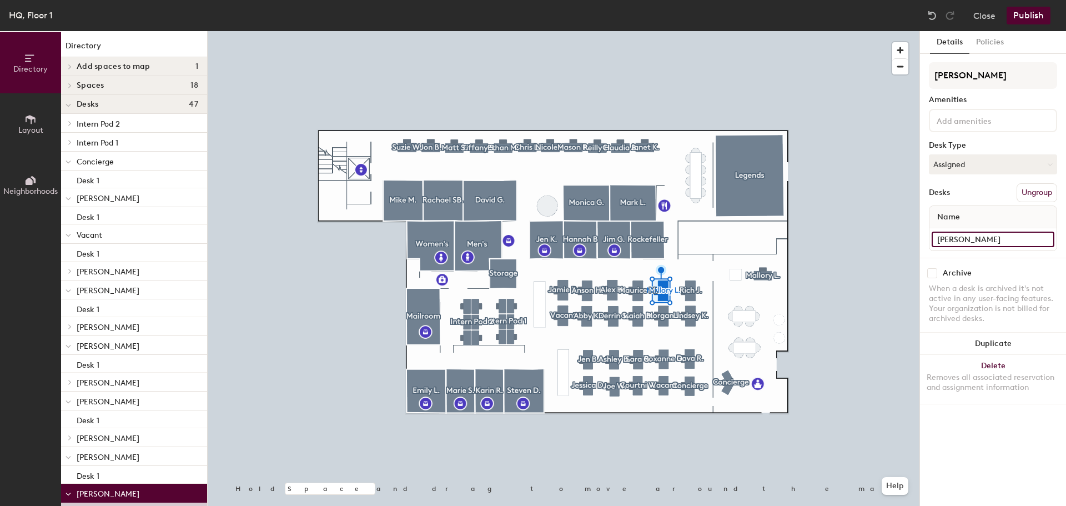
click at [984, 242] on input "Mallory L." at bounding box center [993, 240] width 123 height 16
paste input "Desk 1"
type input "Desk 1"
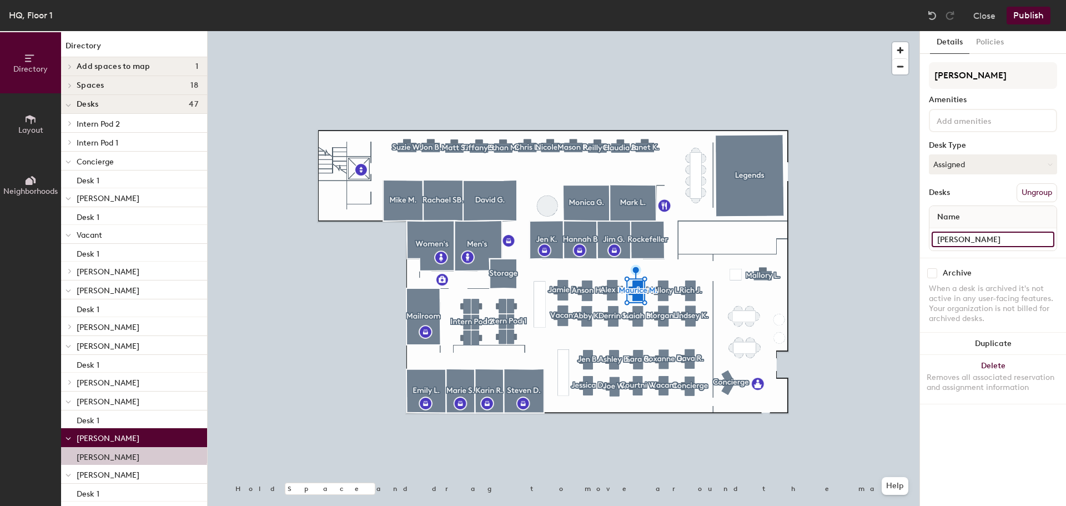
click at [998, 238] on input "Maurice M." at bounding box center [993, 240] width 123 height 16
paste input "Desk 1"
type input "Desk 1"
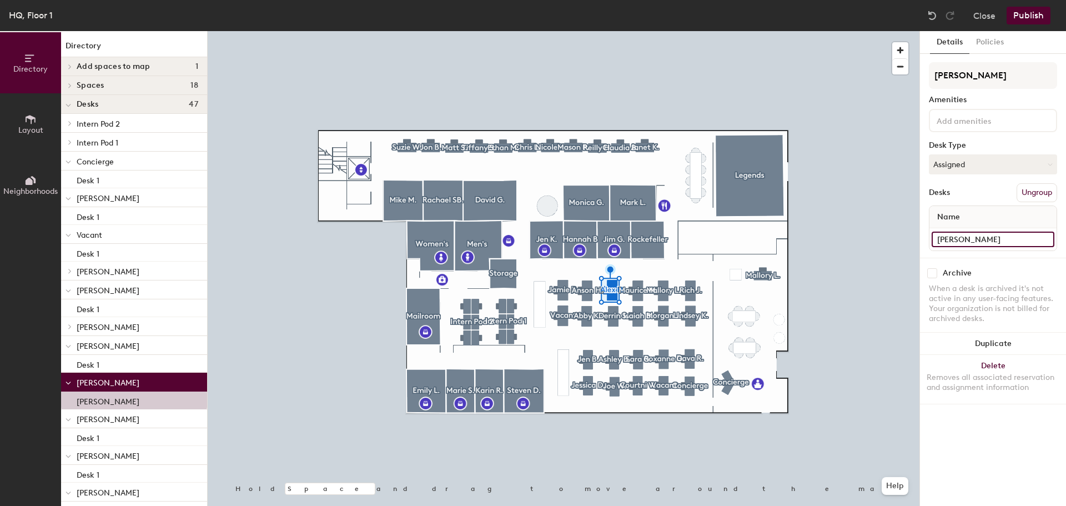
click at [979, 244] on input "Alex H." at bounding box center [993, 240] width 123 height 16
paste input "Desk 1"
type input "Desk 1"
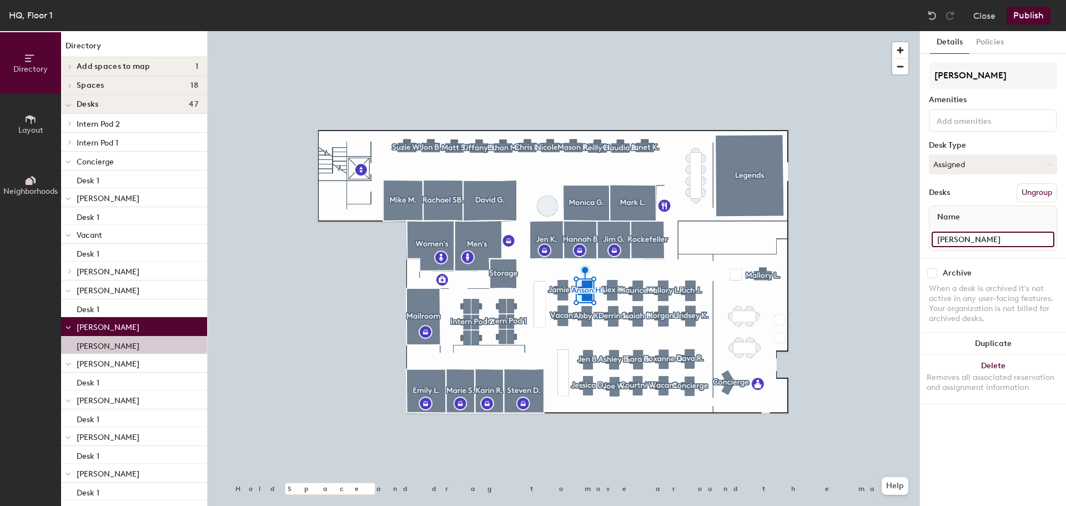
click at [974, 238] on input "Anson H." at bounding box center [993, 240] width 123 height 16
paste input "Desk 1"
type input "Desk 1"
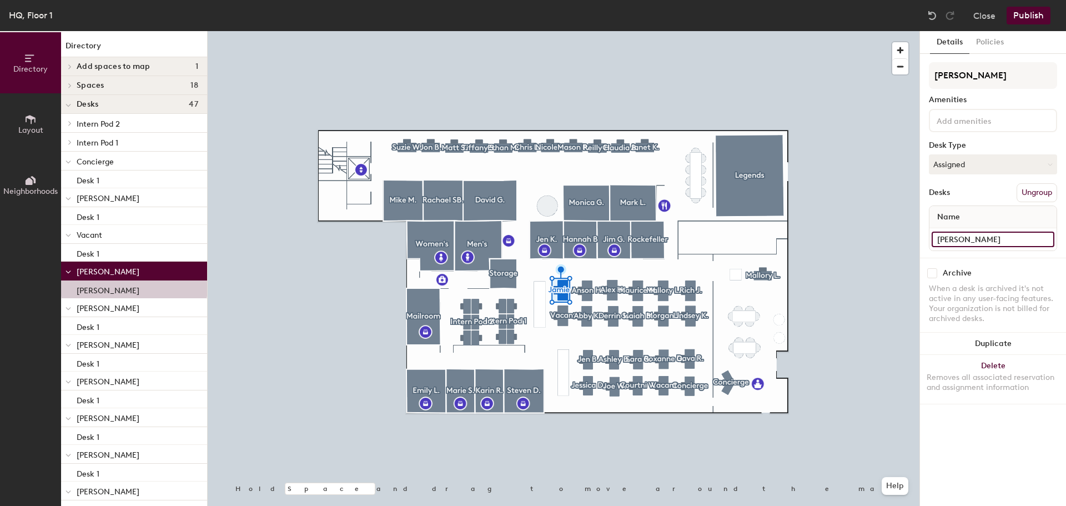
click at [996, 244] on input "Jamie P." at bounding box center [993, 240] width 123 height 16
paste input "Desk 1"
type input "Desk 1"
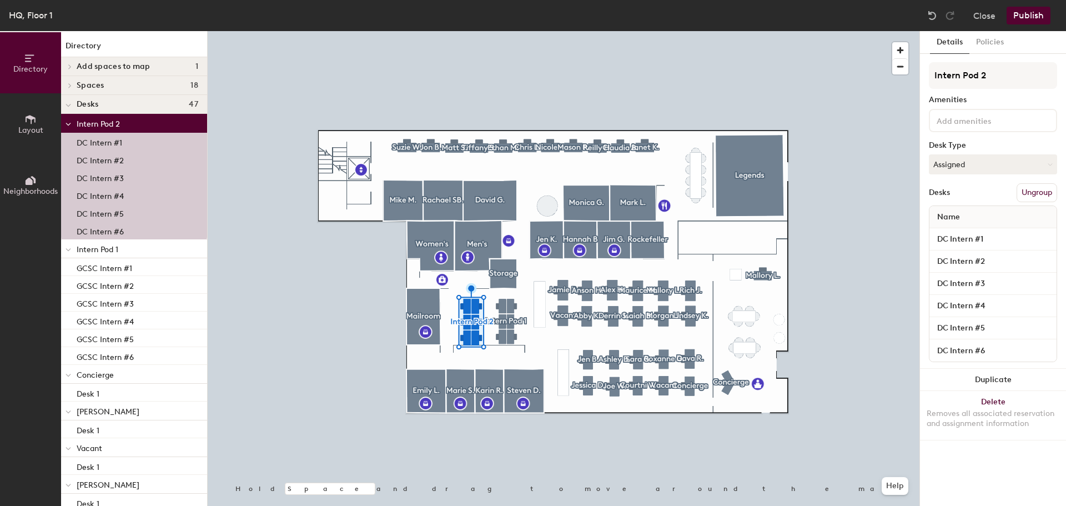
click at [648, 31] on div at bounding box center [564, 31] width 712 height 0
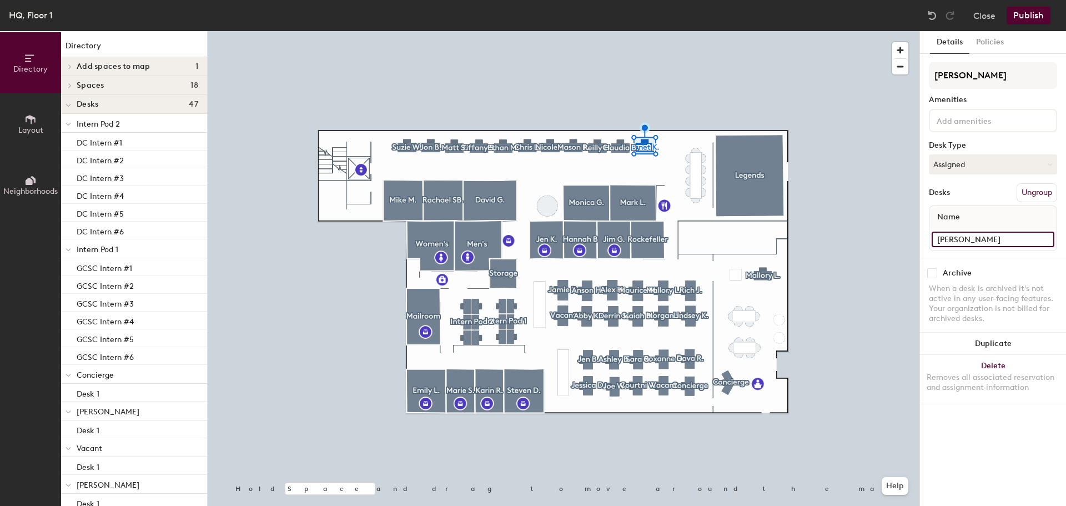
click at [968, 237] on input "Janet K." at bounding box center [993, 240] width 123 height 16
paste input "Desk 1"
type input "Desk 1"
click at [984, 235] on input "Claudia B." at bounding box center [993, 240] width 123 height 16
paste input "Desk 1"
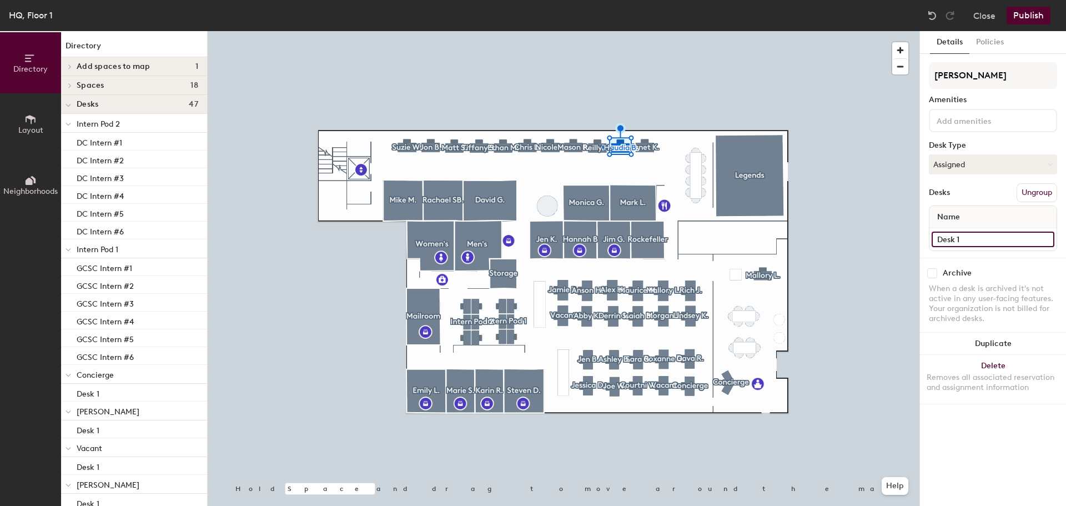
type input "Desk 1"
click at [979, 232] on input "Reilly H." at bounding box center [993, 240] width 123 height 16
paste input "Desk 1"
type input "Desk 1"
click at [974, 231] on div "Mason P." at bounding box center [993, 239] width 127 height 22
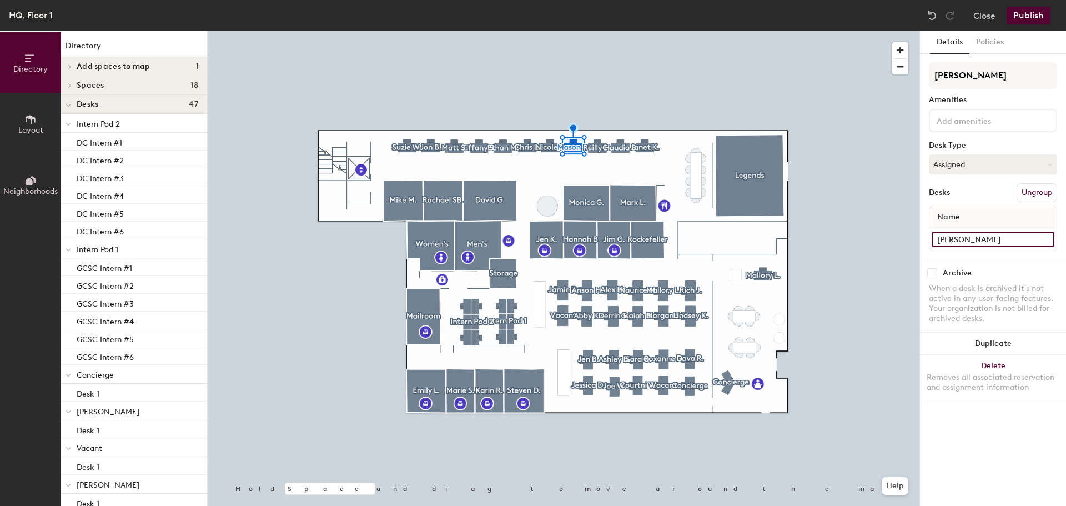
click at [975, 233] on input "Mason P." at bounding box center [993, 240] width 123 height 16
paste input "Desk 1"
type input "Desk 1"
click at [985, 243] on input "Nicole L." at bounding box center [993, 240] width 123 height 16
paste input "Desk 1"
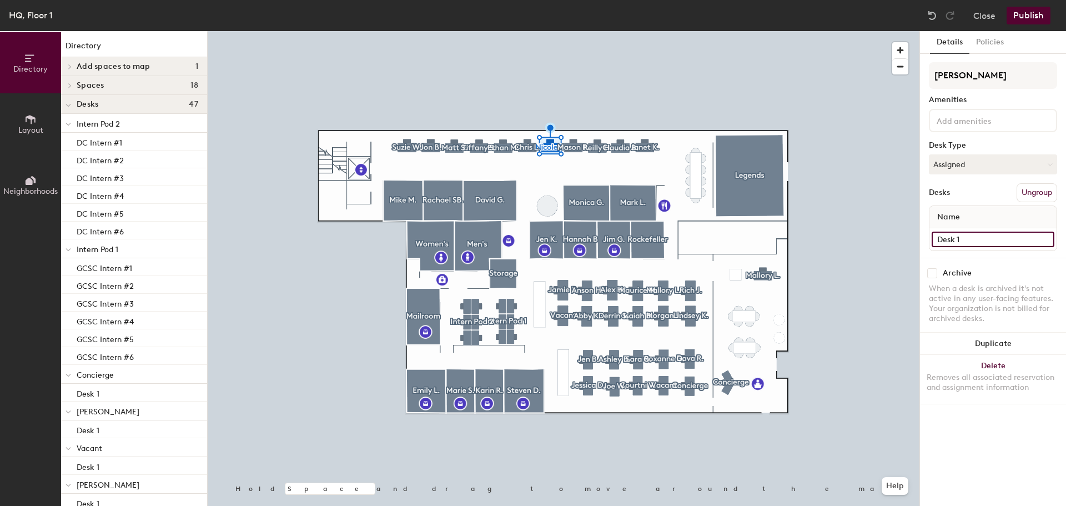
type input "Desk 1"
click at [998, 243] on input "Chris L." at bounding box center [993, 240] width 123 height 16
paste input "Desk 1"
type input "Desk 1"
click at [976, 240] on input "Ethan M." at bounding box center [993, 240] width 123 height 16
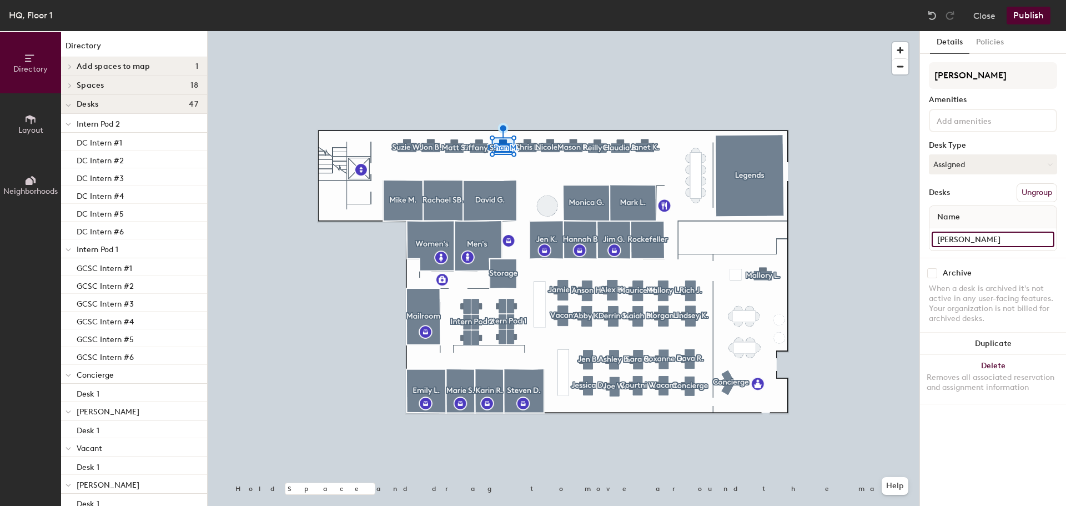
paste input "Desk 1"
type input "Desk 1"
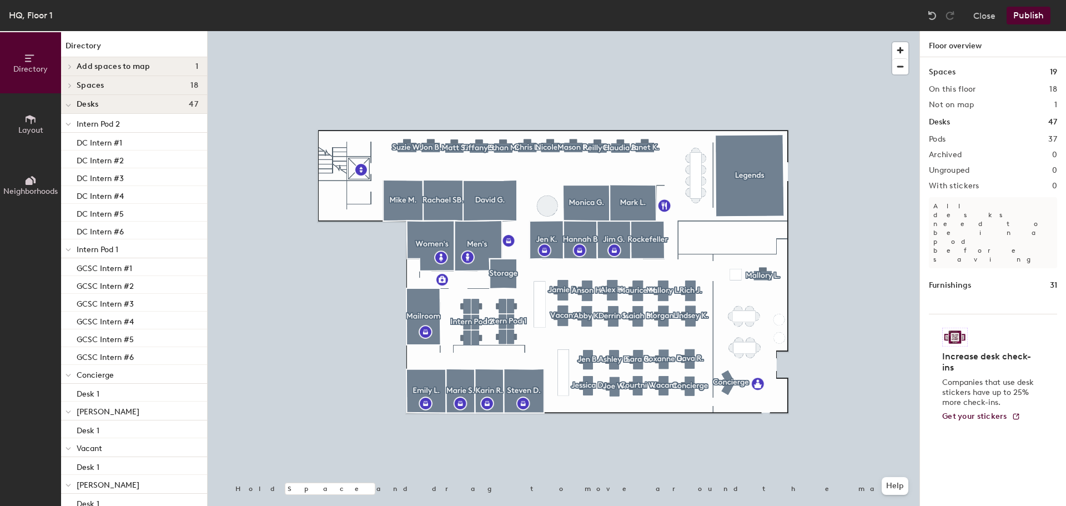
click at [480, 31] on div at bounding box center [564, 31] width 712 height 0
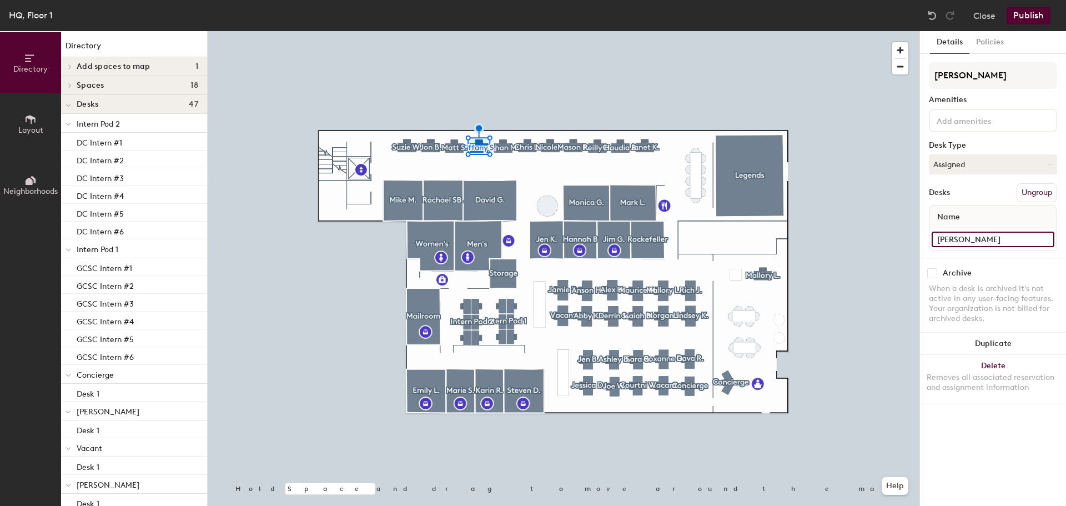
click at [981, 232] on input "Tiffany S." at bounding box center [993, 240] width 123 height 16
paste input "Desk 1"
type input "Desk 1"
click at [980, 237] on input "Matt S." at bounding box center [993, 240] width 123 height 16
paste input "Desk 1"
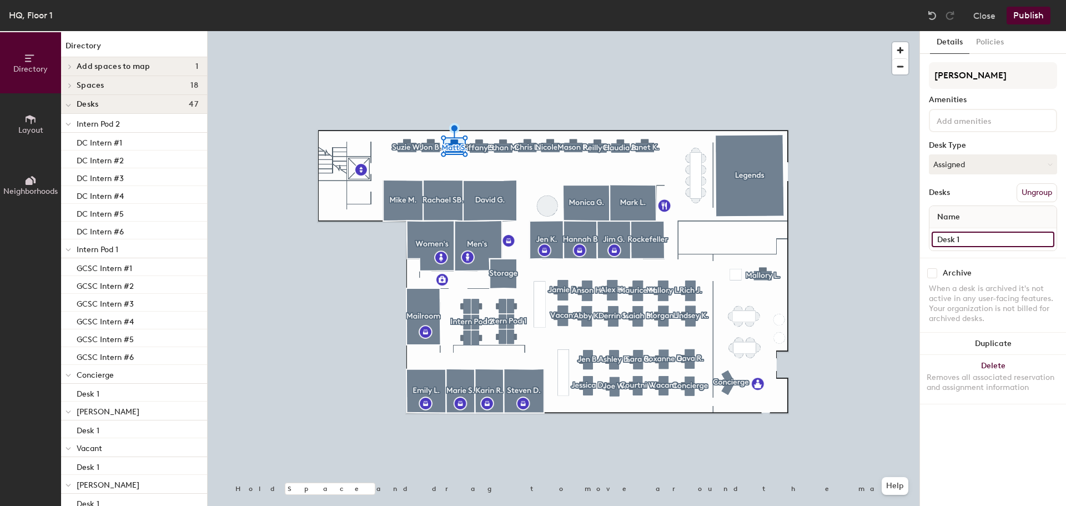
type input "Desk 1"
click at [432, 31] on div at bounding box center [564, 31] width 712 height 0
click at [973, 245] on input "Jon B." at bounding box center [993, 240] width 123 height 16
paste input "Desk 1"
type input "Desk 1"
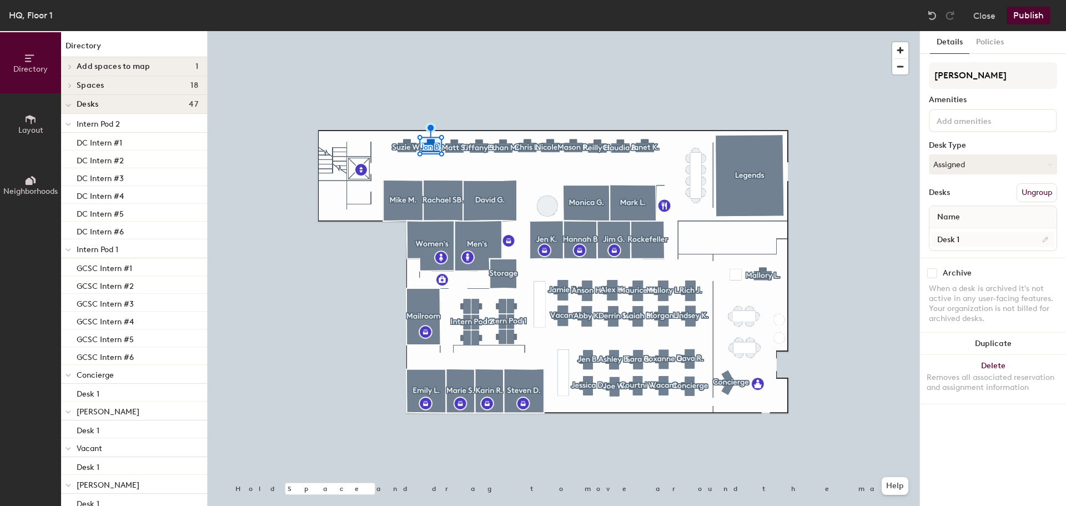
click at [406, 31] on div at bounding box center [564, 31] width 712 height 0
click at [979, 229] on div "Suzie W." at bounding box center [993, 239] width 127 height 22
click at [984, 241] on input "Suzie W." at bounding box center [993, 240] width 123 height 16
paste input "Desk 1"
type input "Desk 1"
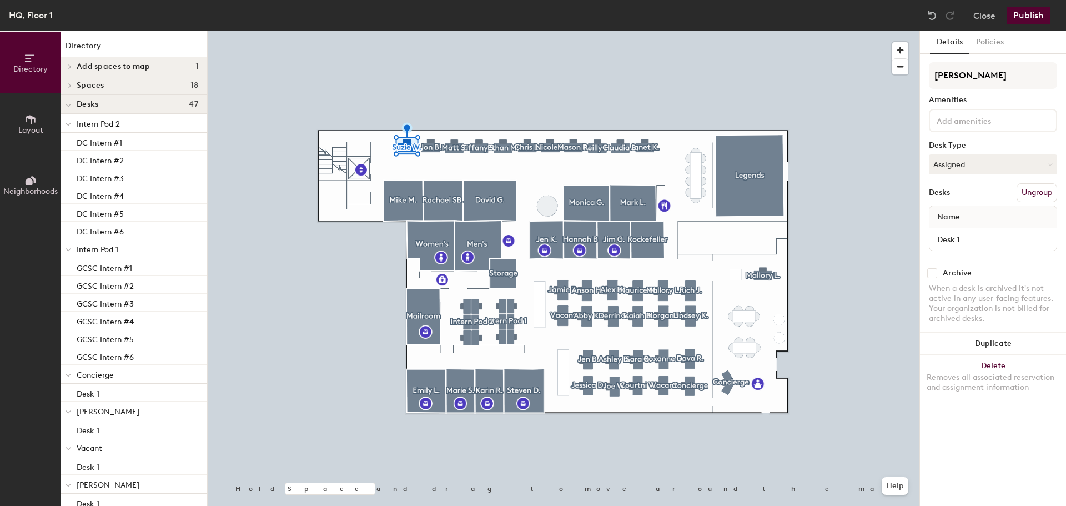
click at [14, 127] on button "Layout" at bounding box center [30, 123] width 61 height 61
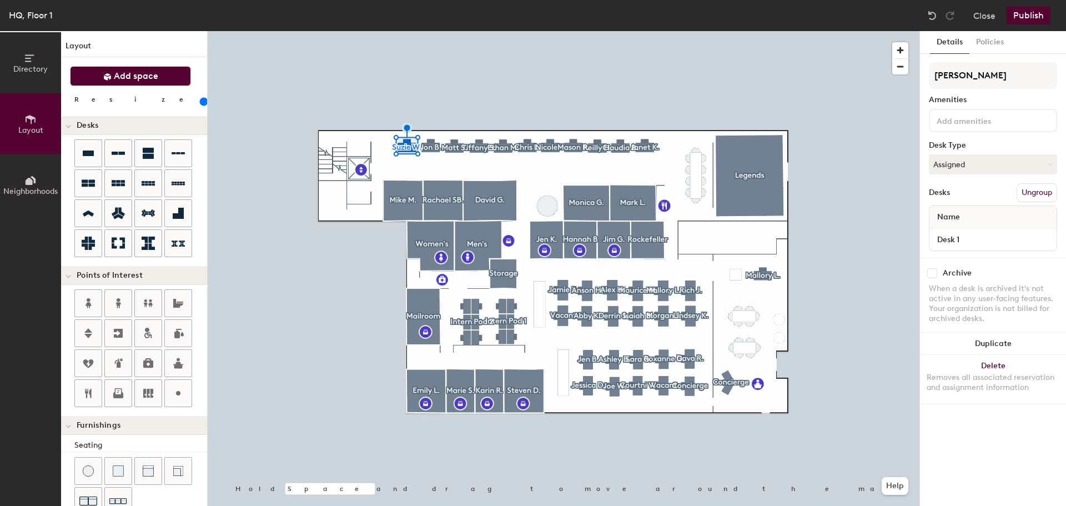
click at [144, 76] on span "Add space" at bounding box center [136, 76] width 44 height 11
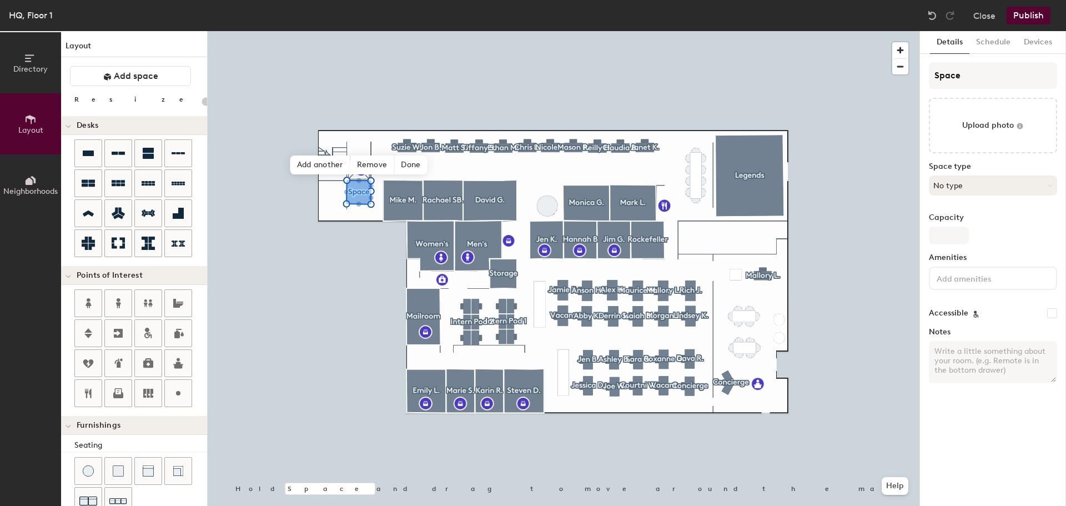
type input "20"
click at [990, 74] on input "Space" at bounding box center [993, 75] width 128 height 27
type input "Spac"
type input "20"
type input "Sp"
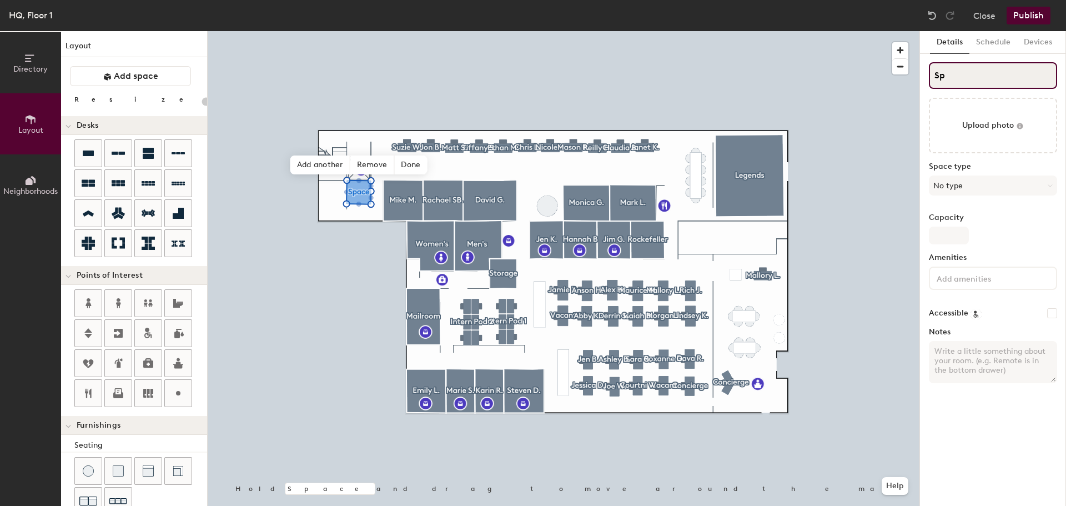
type input "20"
type input "S"
type input "20"
type input "St"
type input "20"
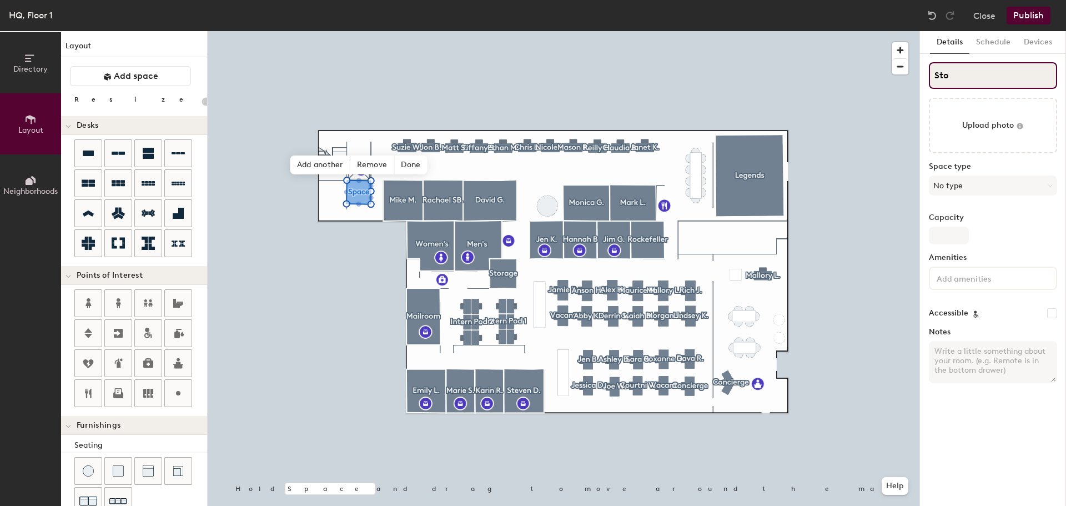
type input "Stor"
type input "20"
type input "Stora"
type input "20"
type input "Storage"
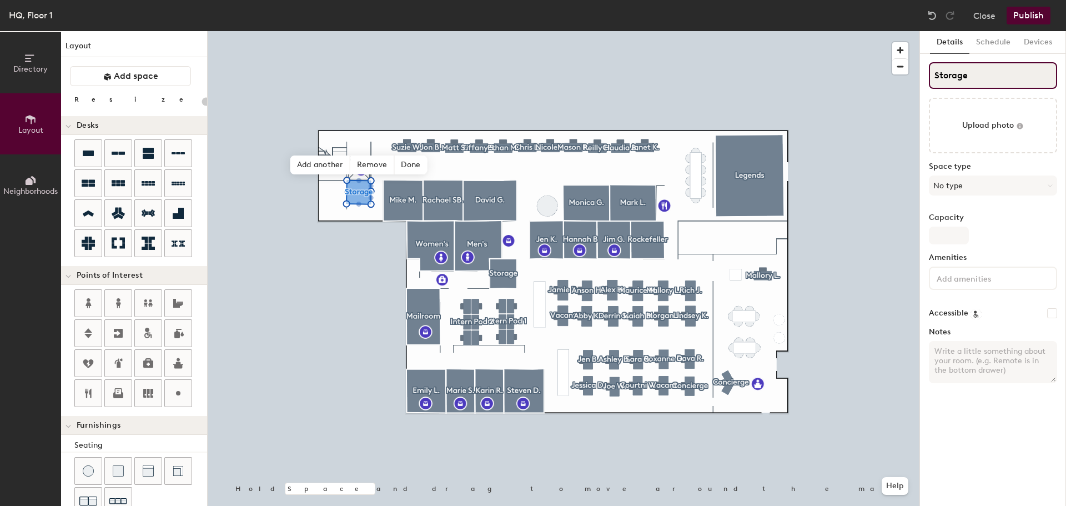
type input "20"
type input "Storage"
click at [980, 194] on button "No type" at bounding box center [993, 186] width 128 height 20
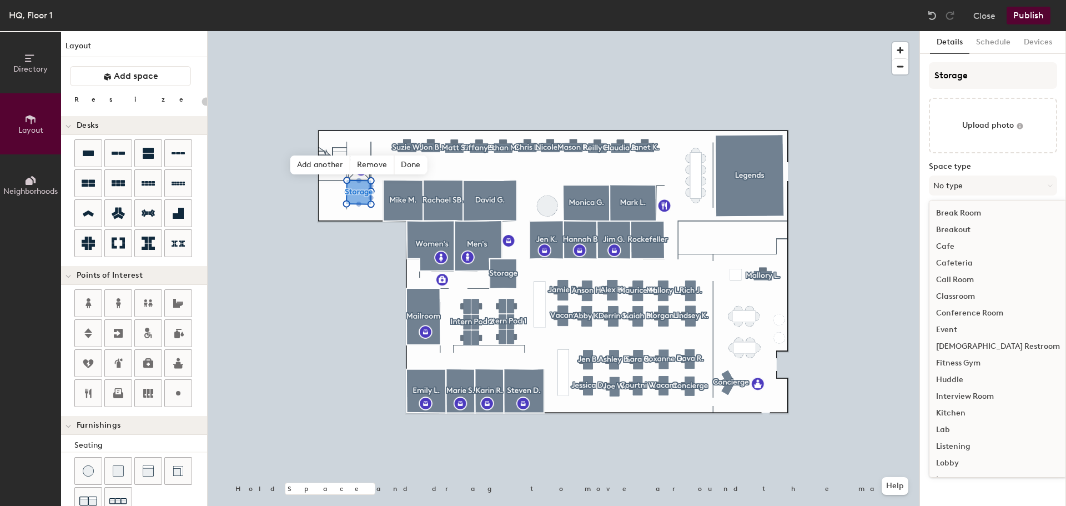
scroll to position [249, 0]
click at [953, 332] on div "Other" at bounding box center [998, 331] width 137 height 17
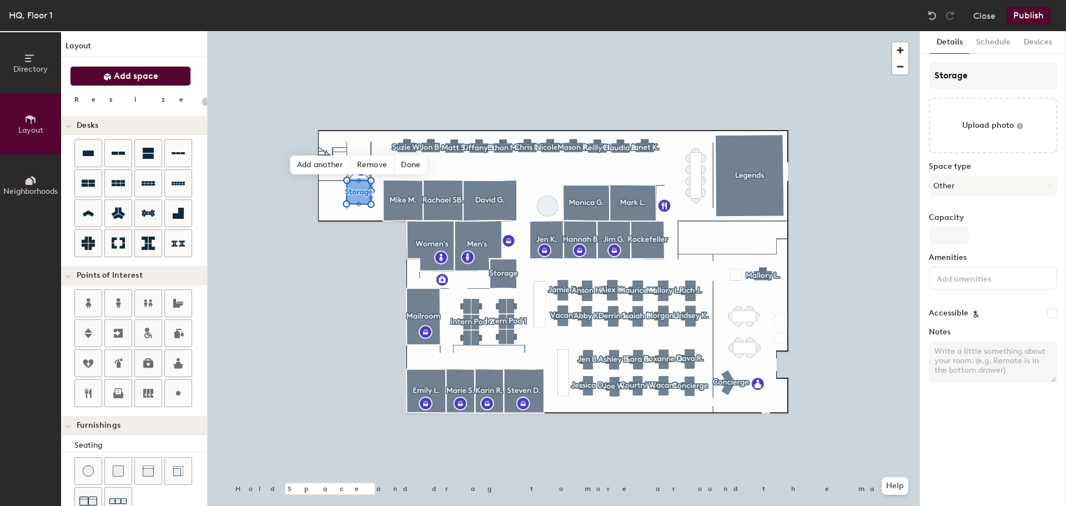
click at [151, 78] on span "Add space" at bounding box center [136, 76] width 44 height 11
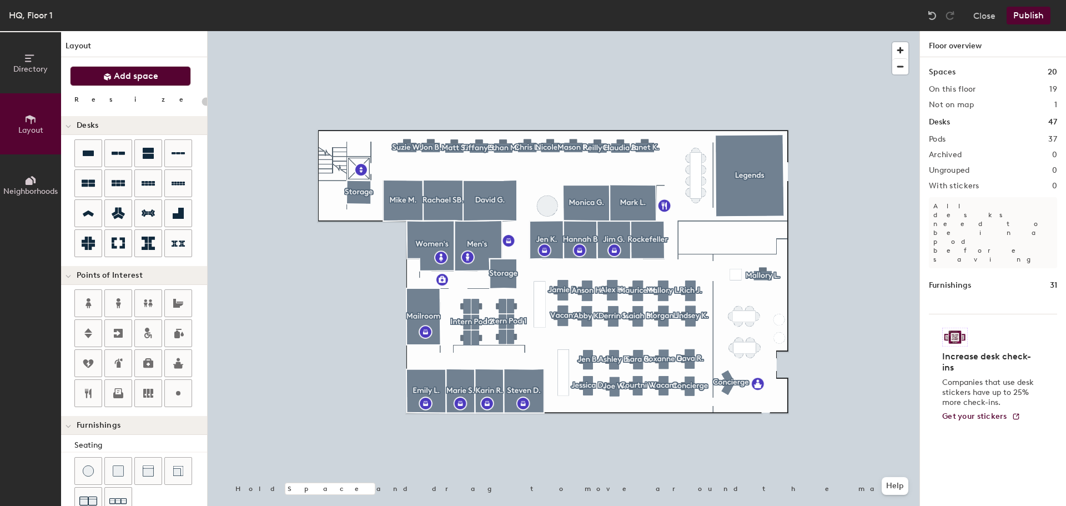
click at [116, 82] on button "Add space" at bounding box center [130, 76] width 121 height 20
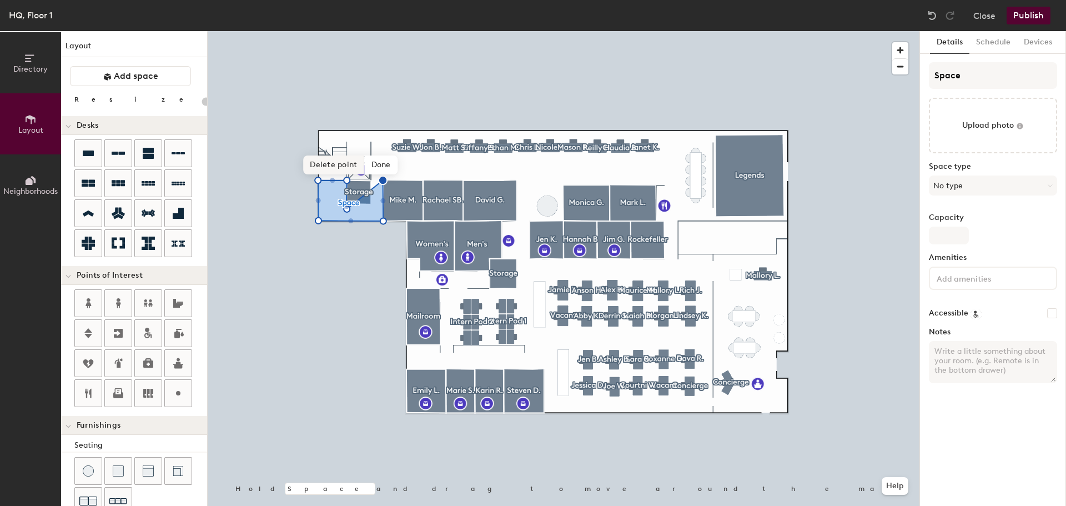
click at [345, 163] on span "Delete point" at bounding box center [333, 165] width 61 height 19
click at [351, 156] on span "Edit shape" at bounding box center [343, 157] width 53 height 19
type input "20"
click at [366, 169] on span "Done" at bounding box center [365, 166] width 33 height 19
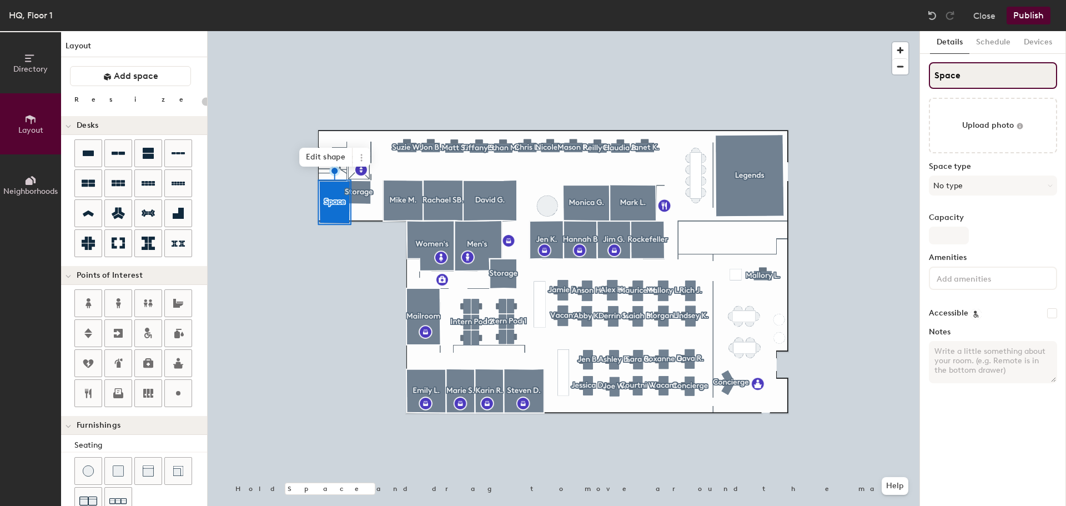
click at [984, 73] on input "Space" at bounding box center [993, 75] width 128 height 27
type input "Sp"
type input "20"
type input "S"
type input "20"
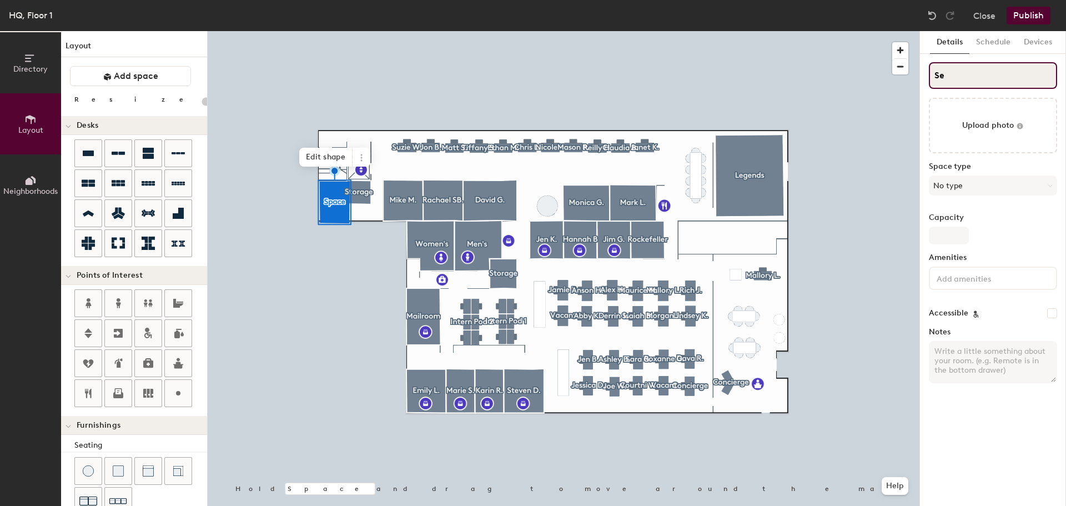
type input "Ser"
type input "20"
type input "Serv"
type input "20"
type input "Server"
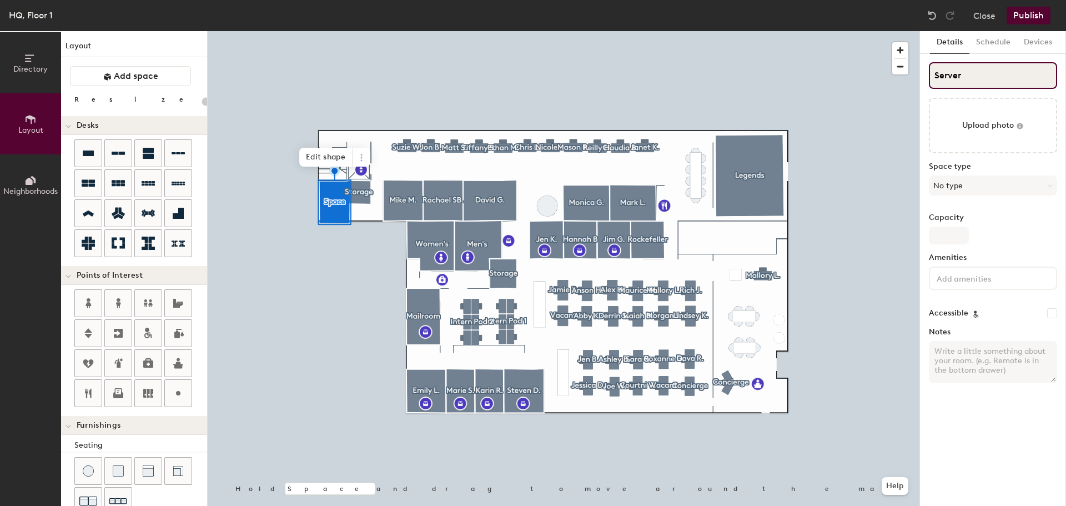
type input "20"
type input "Server Ri"
type input "20"
type input "Server Rio"
type input "20"
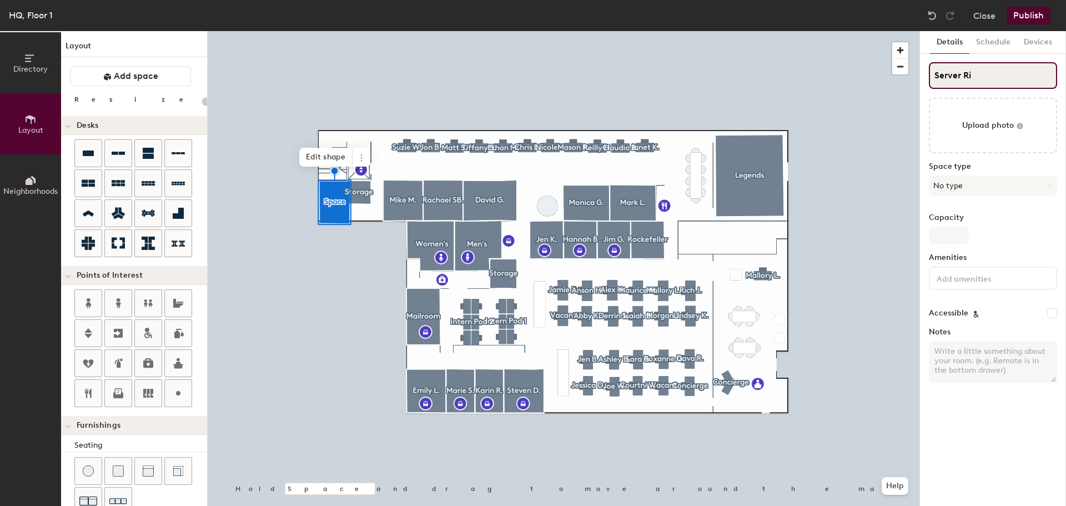
type input "Server R"
type input "20"
type input "Server Roo"
type input "20"
type input "Server Room"
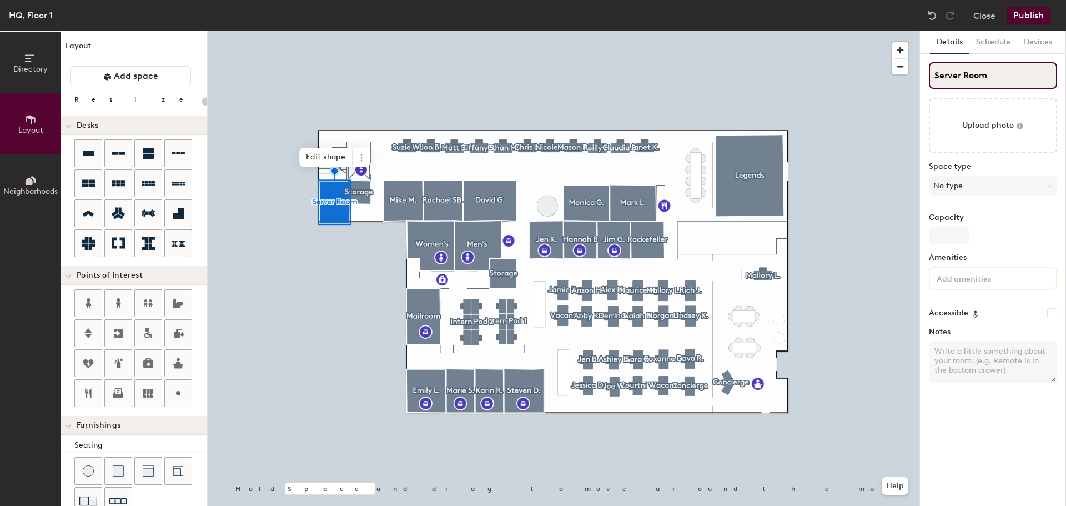
type input "20"
type input "Server Room"
click at [978, 181] on button "No type" at bounding box center [993, 186] width 128 height 20
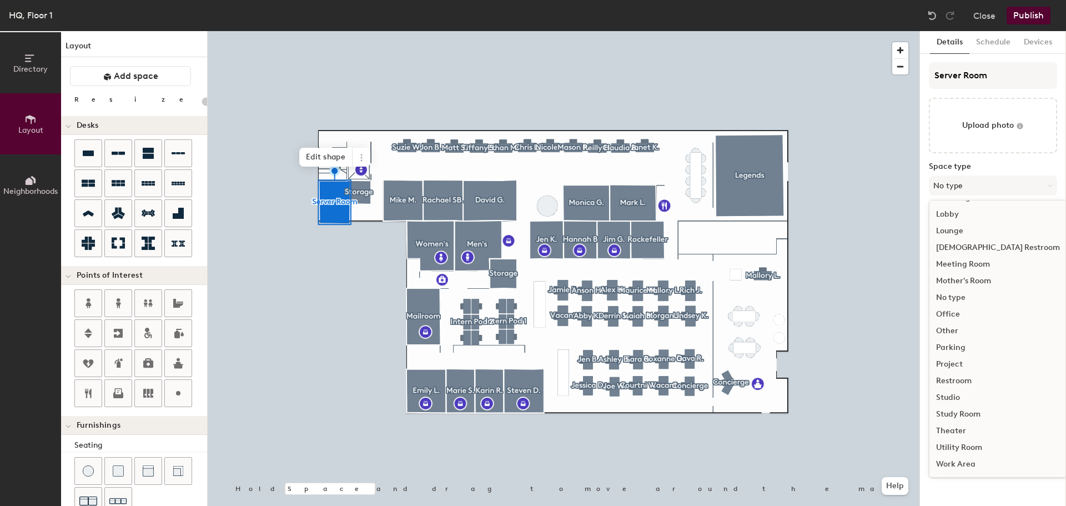
click at [956, 333] on div "Other" at bounding box center [998, 331] width 137 height 17
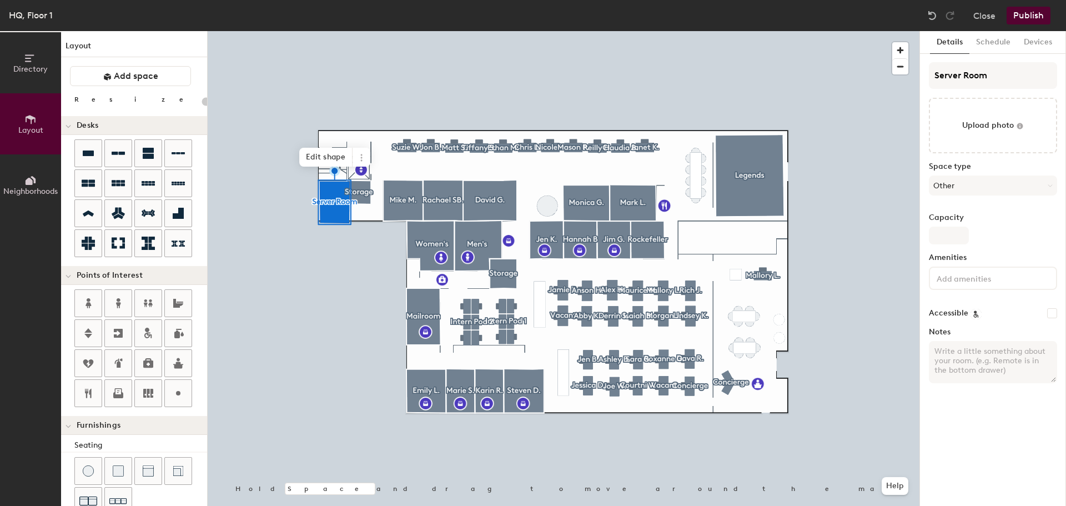
click at [1042, 19] on button "Publish" at bounding box center [1029, 16] width 44 height 18
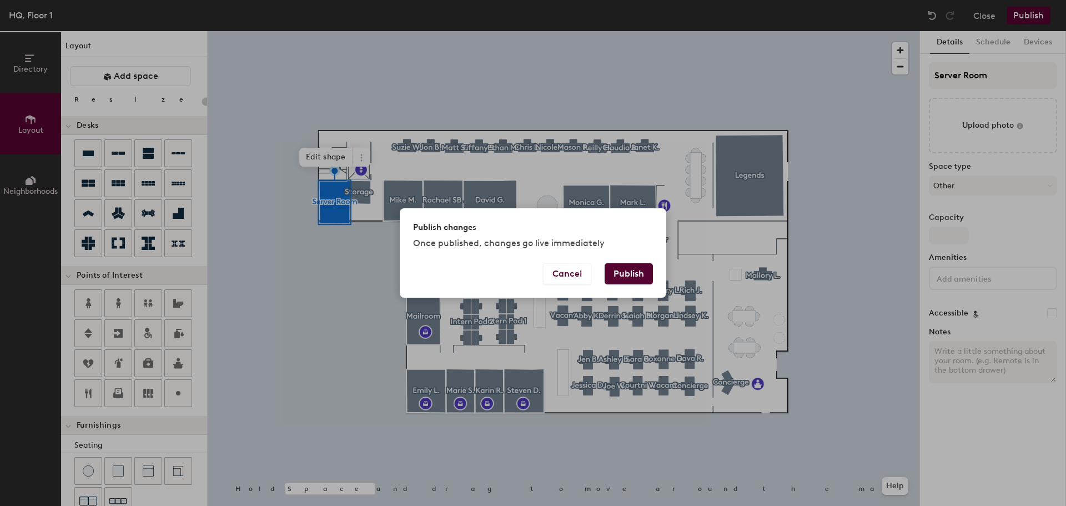
click at [638, 271] on button "Publish" at bounding box center [629, 273] width 48 height 21
type input "20"
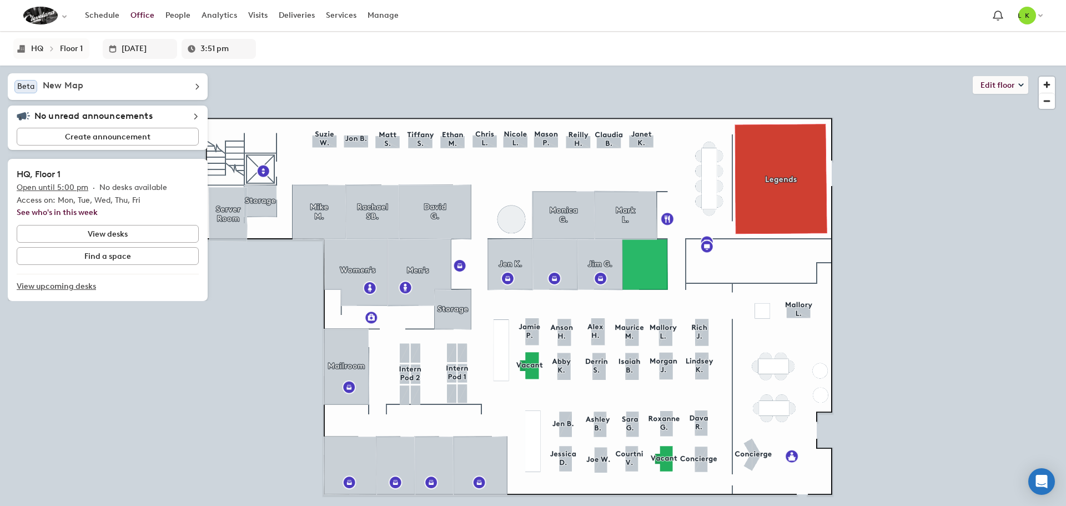
type input "3:57 pm"
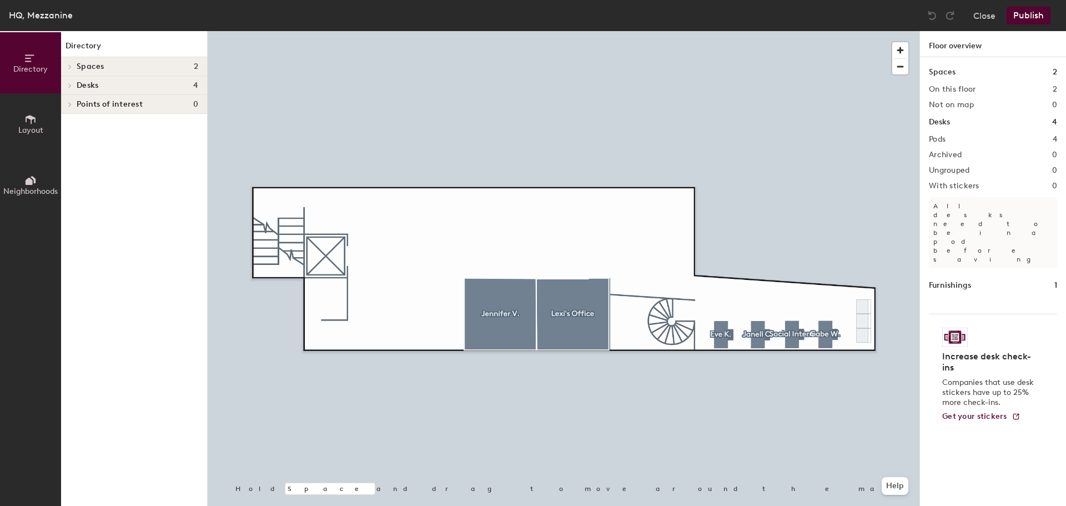
click at [135, 110] on div "Points of interest 0" at bounding box center [134, 104] width 146 height 19
click at [30, 117] on icon at bounding box center [31, 119] width 10 height 9
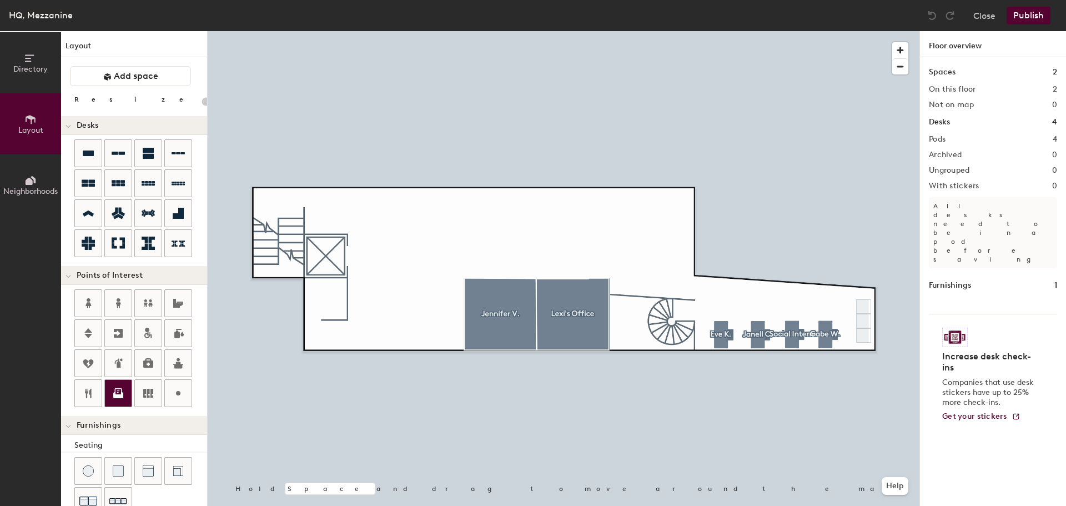
click at [117, 390] on icon at bounding box center [118, 393] width 13 height 13
click at [530, 363] on span "Done" at bounding box center [517, 359] width 33 height 19
drag, startPoint x: 126, startPoint y: 399, endPoint x: 180, endPoint y: 379, distance: 57.8
click at [126, 398] on div at bounding box center [118, 393] width 27 height 27
click at [585, 357] on span "Done" at bounding box center [588, 359] width 33 height 19
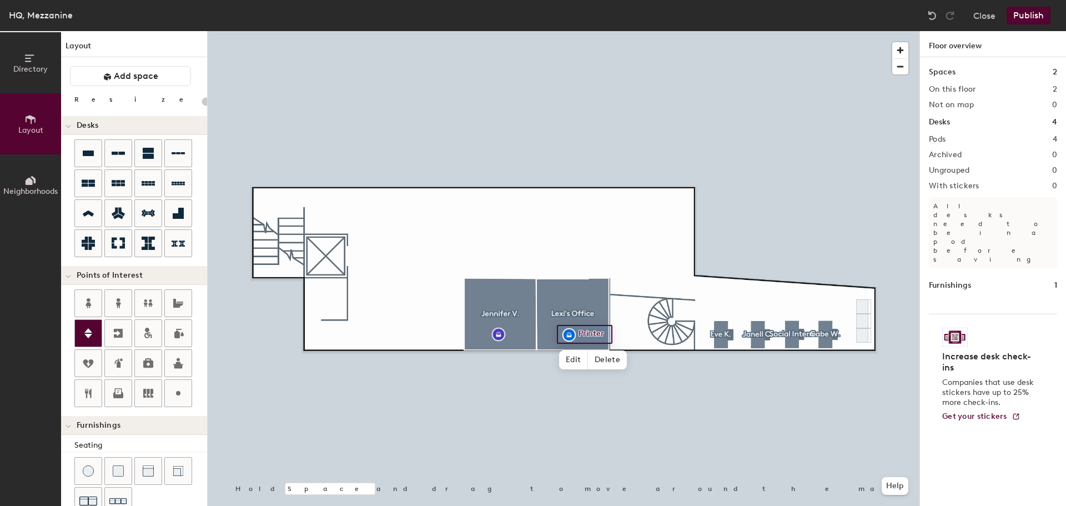
click at [79, 333] on div at bounding box center [88, 333] width 27 height 27
click at [364, 283] on span "Done" at bounding box center [359, 282] width 33 height 19
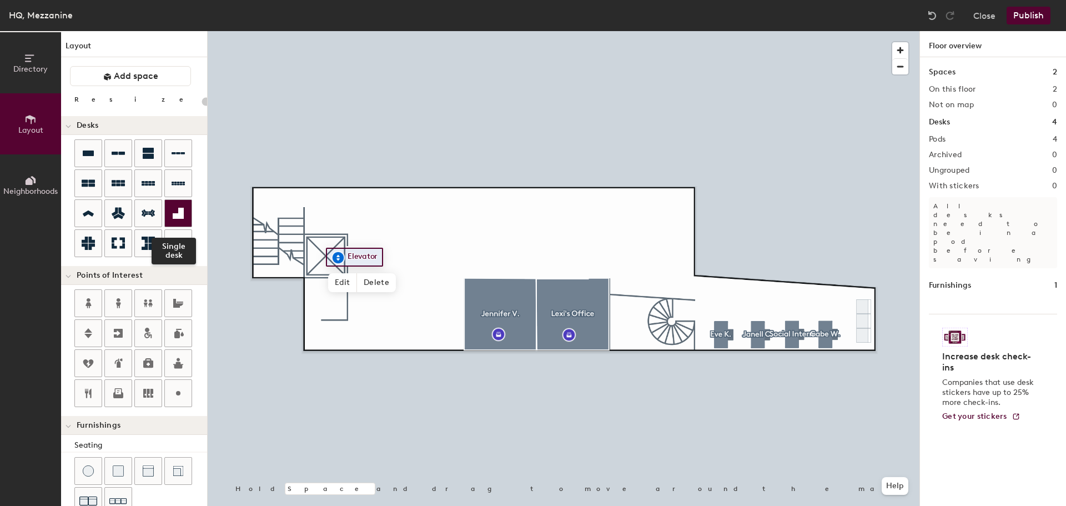
click at [175, 216] on icon at bounding box center [178, 213] width 11 height 11
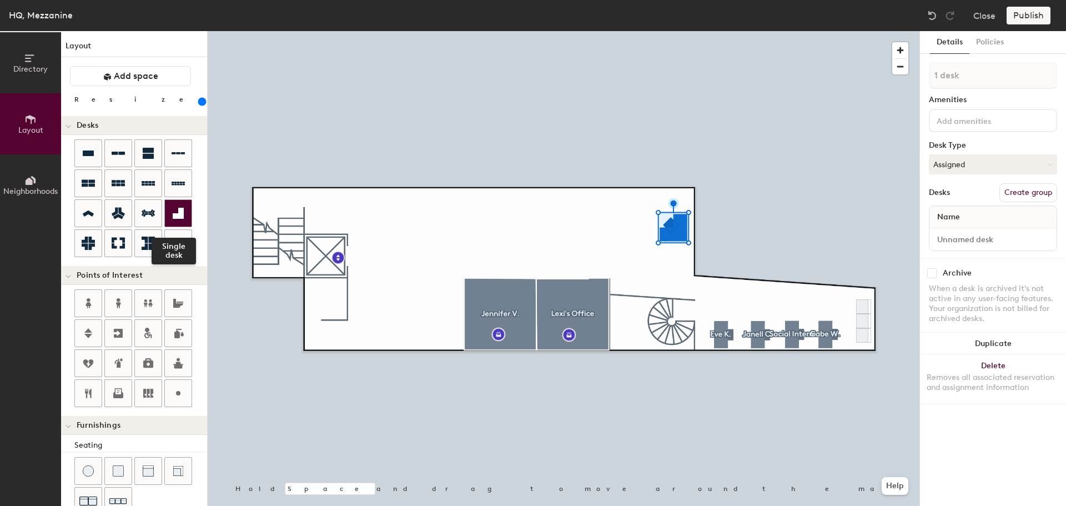
click at [183, 216] on icon at bounding box center [178, 213] width 11 height 11
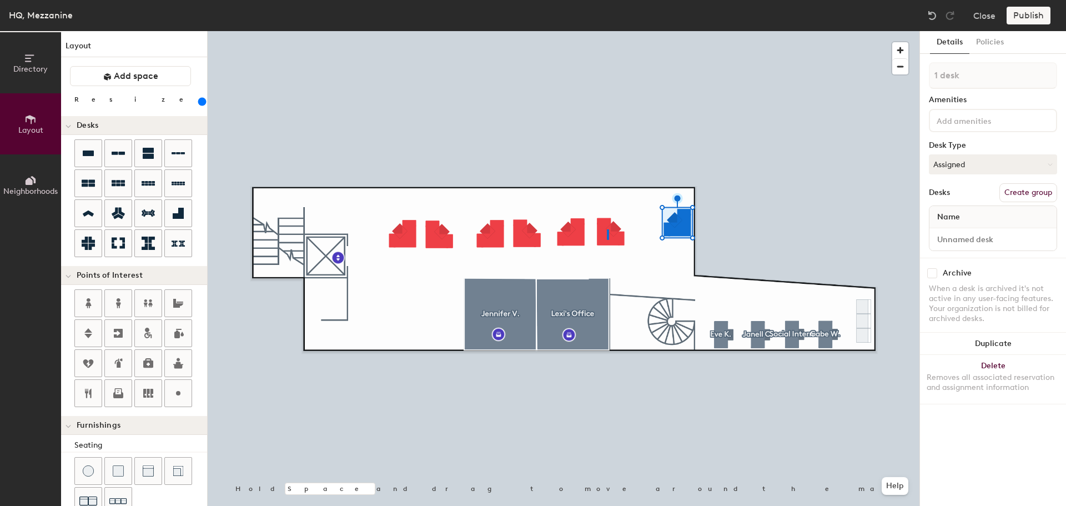
click at [608, 31] on div at bounding box center [564, 31] width 712 height 0
click at [578, 31] on div at bounding box center [564, 31] width 712 height 0
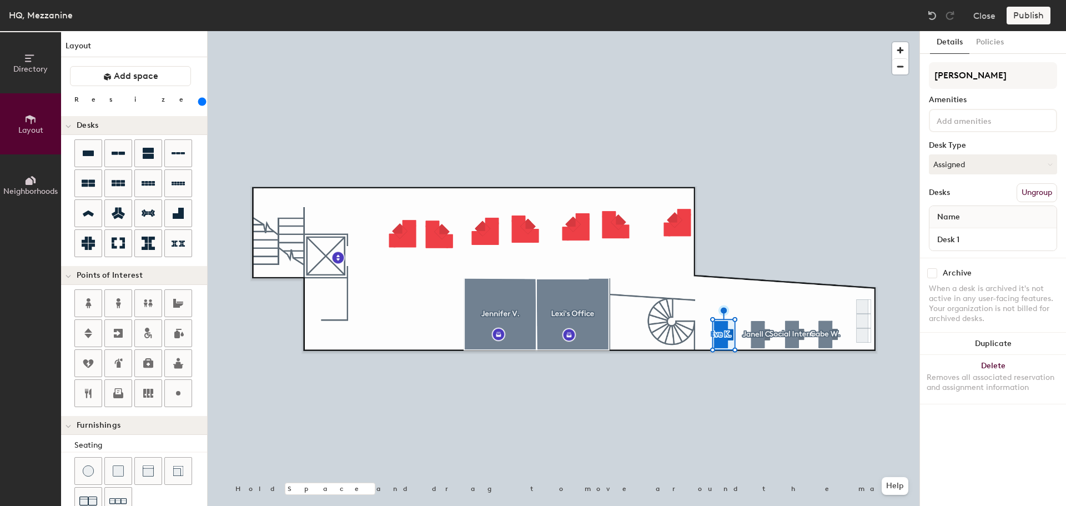
click at [967, 153] on div "Eve K. Amenities Desk Type Assigned Desks Ungroup Name Desk 1" at bounding box center [993, 160] width 128 height 196
click at [975, 119] on input at bounding box center [985, 119] width 100 height 13
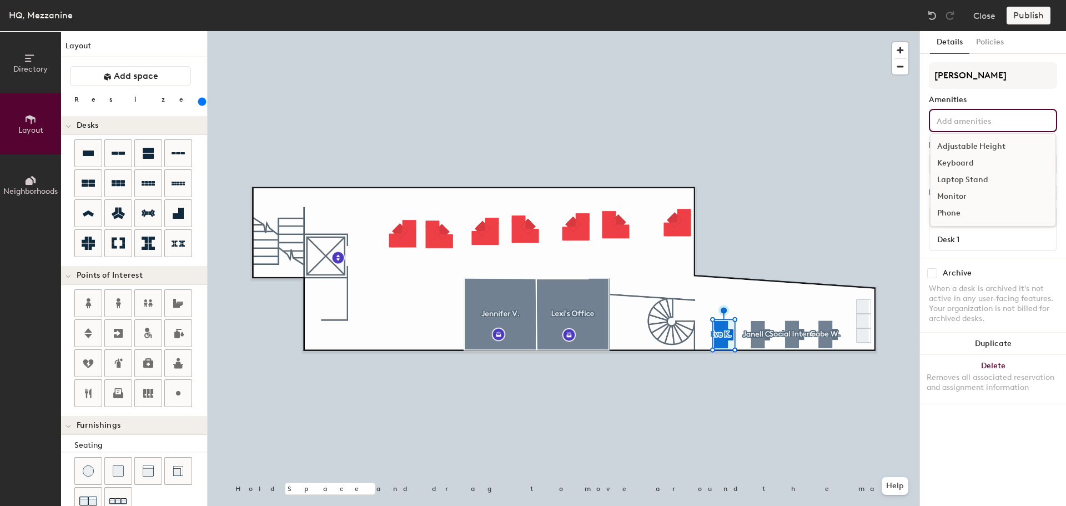
click at [964, 193] on div "Monitor" at bounding box center [993, 196] width 125 height 17
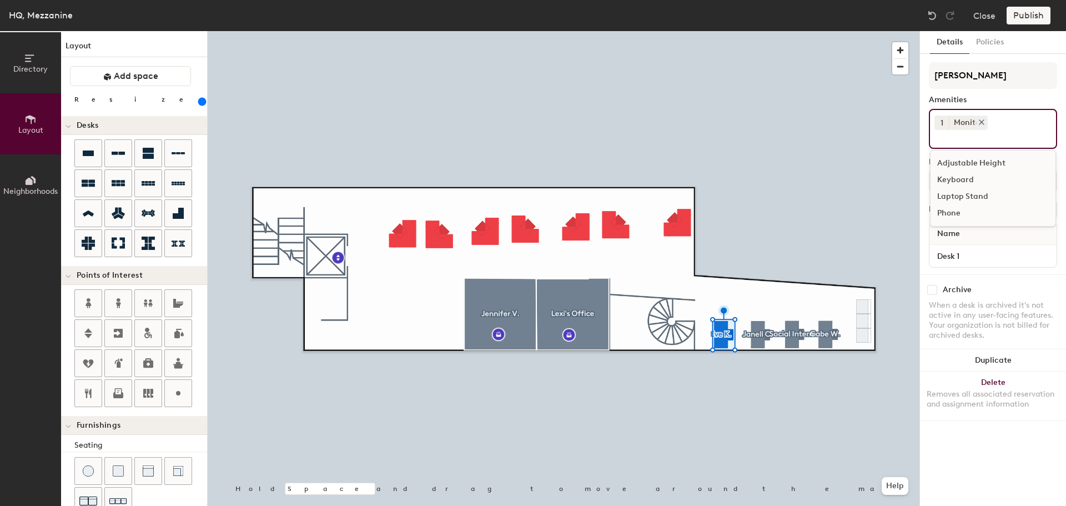
click at [980, 122] on icon at bounding box center [982, 122] width 8 height 8
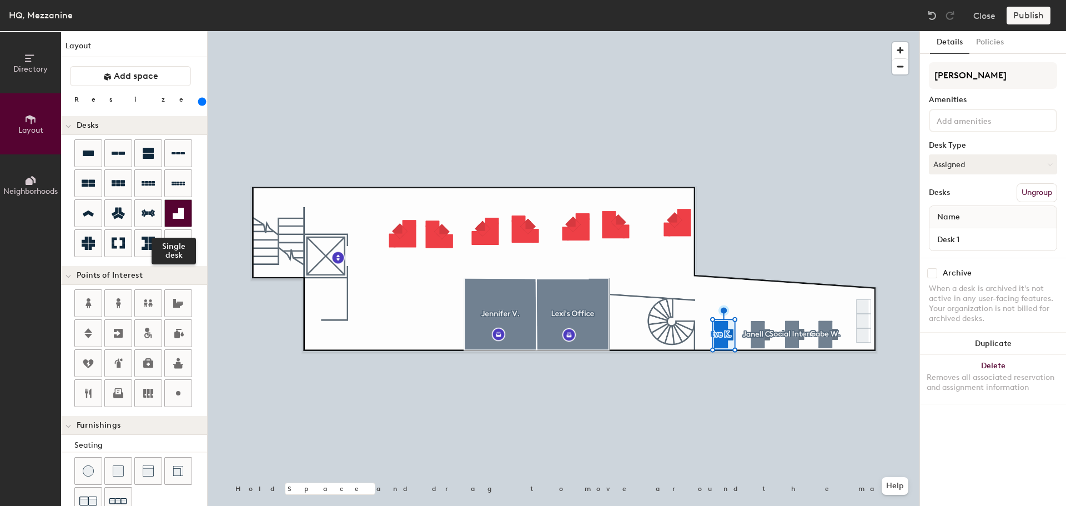
click at [173, 213] on icon at bounding box center [178, 213] width 11 height 11
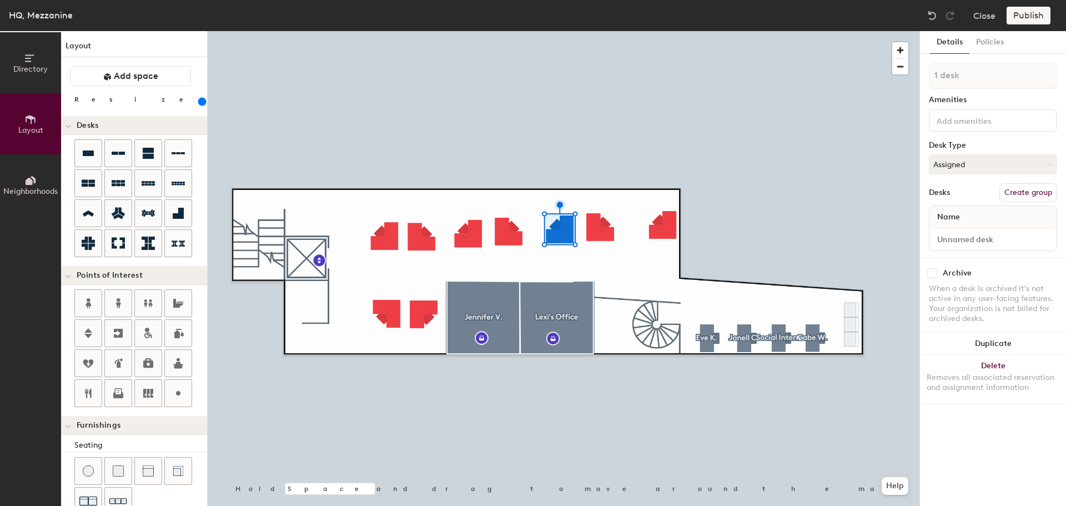
click at [665, 31] on div at bounding box center [564, 31] width 712 height 0
click at [903, 51] on span "button" at bounding box center [901, 50] width 16 height 16
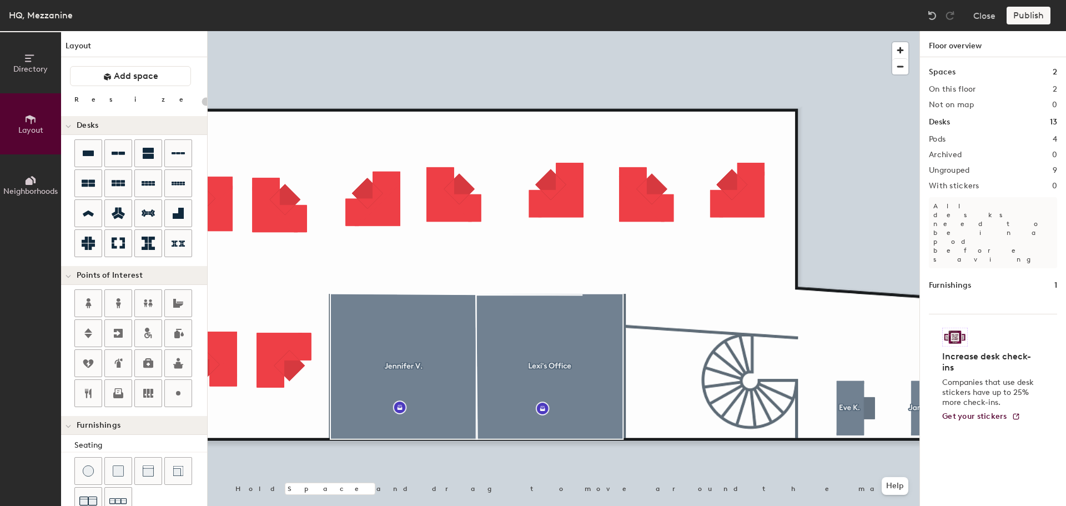
type input "260"
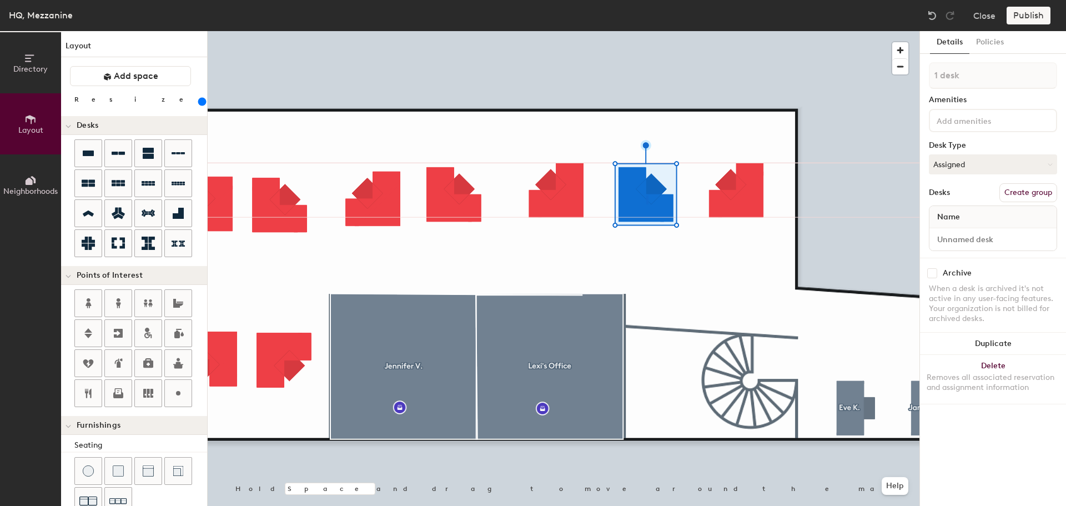
click at [647, 31] on div at bounding box center [564, 31] width 712 height 0
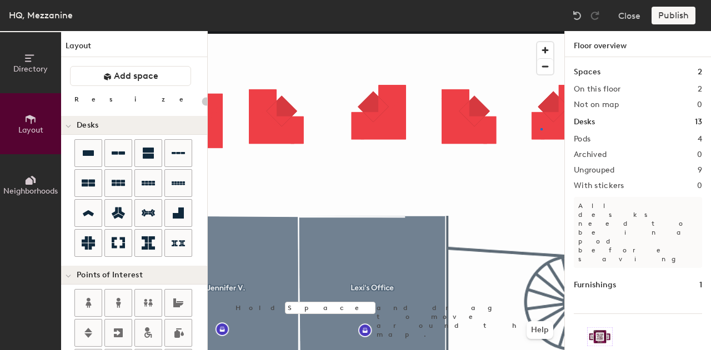
click at [540, 31] on div at bounding box center [386, 31] width 357 height 0
type input "260"
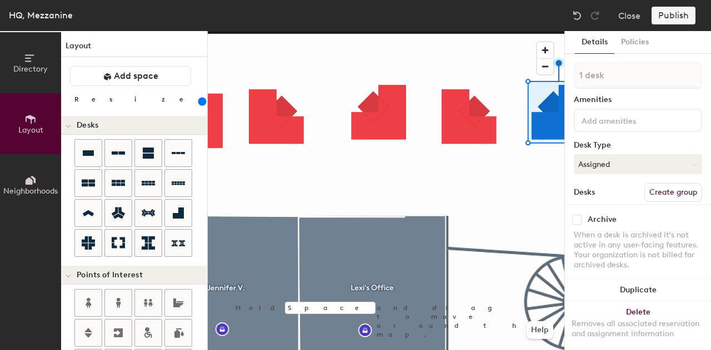
click at [673, 204] on div "Archive When a desk is archived it's not active in any user-facing features. Yo…" at bounding box center [638, 243] width 146 height 79
click at [665, 192] on button "Create group" at bounding box center [673, 192] width 58 height 19
type input "P"
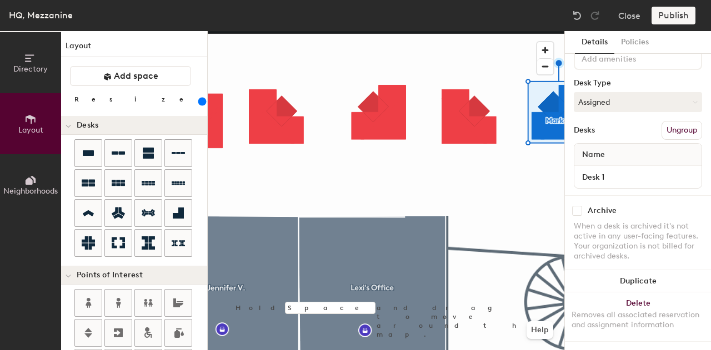
type input "[PERSON_NAME]"
